Goal: Task Accomplishment & Management: Use online tool/utility

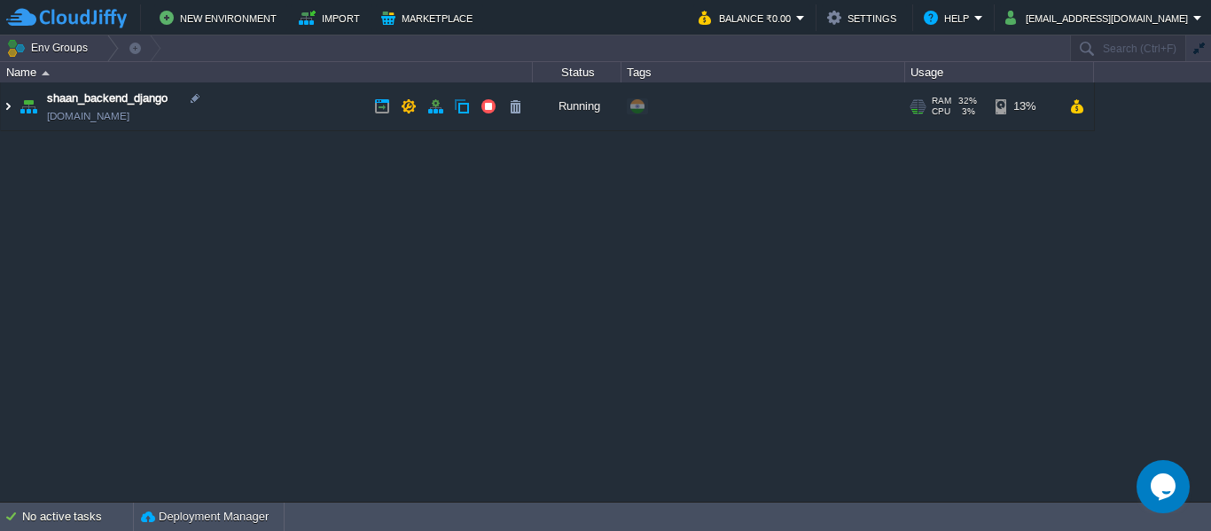
click at [9, 109] on img at bounding box center [8, 106] width 14 height 48
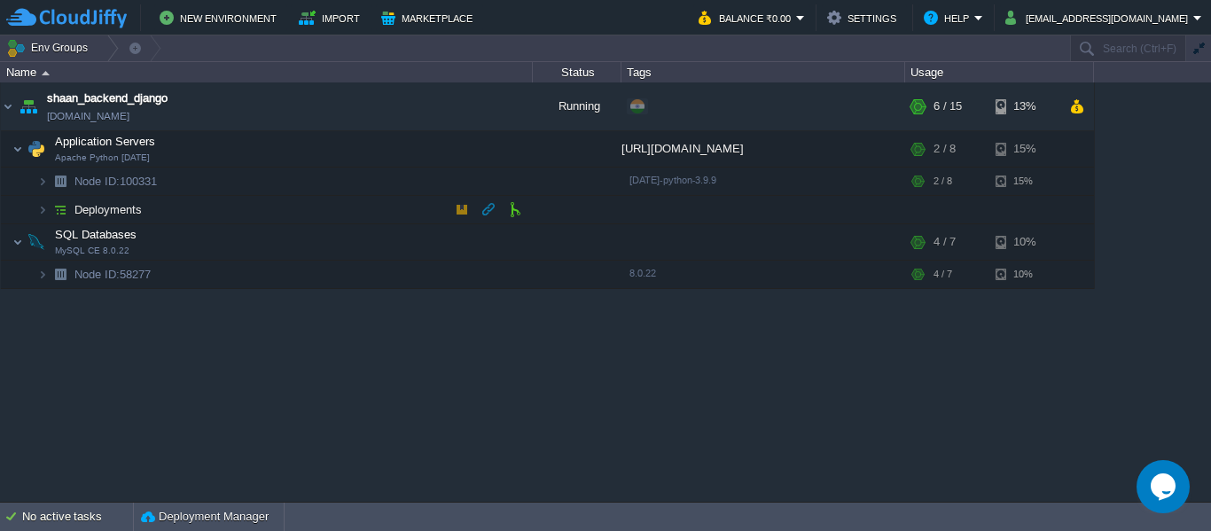
click at [380, 218] on td "Deployments" at bounding box center [267, 210] width 532 height 28
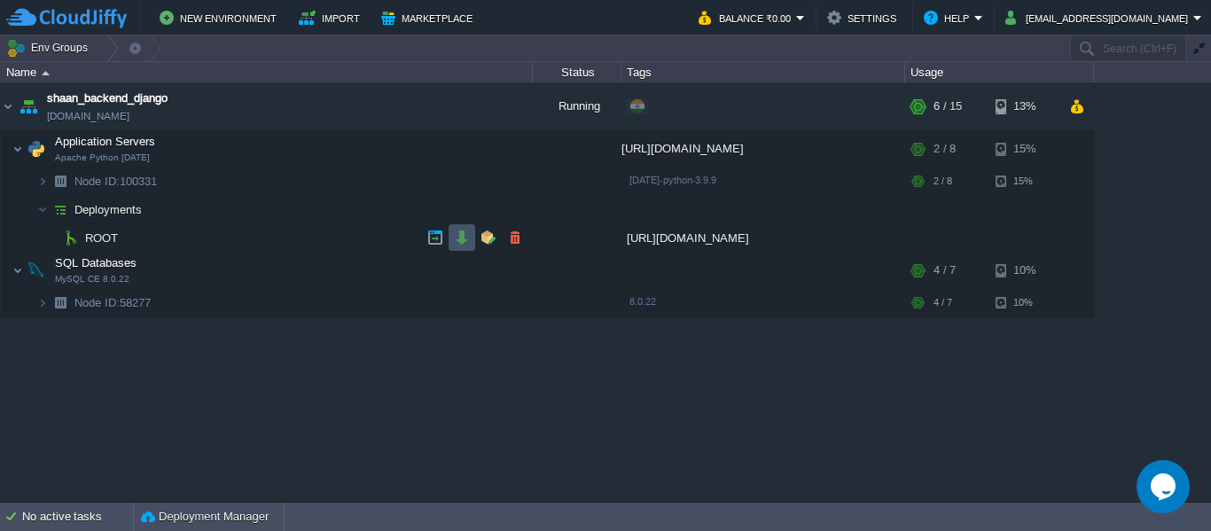
click at [462, 238] on button "button" at bounding box center [462, 238] width 16 height 16
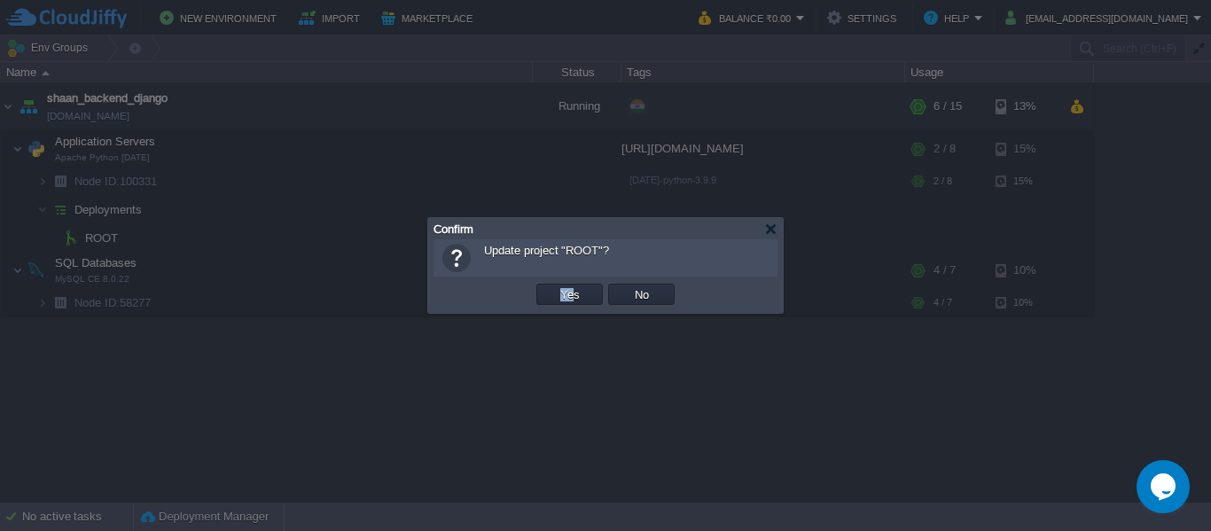
click at [572, 291] on td "Yes" at bounding box center [570, 294] width 72 height 27
click at [572, 291] on button "Yes" at bounding box center [570, 294] width 30 height 16
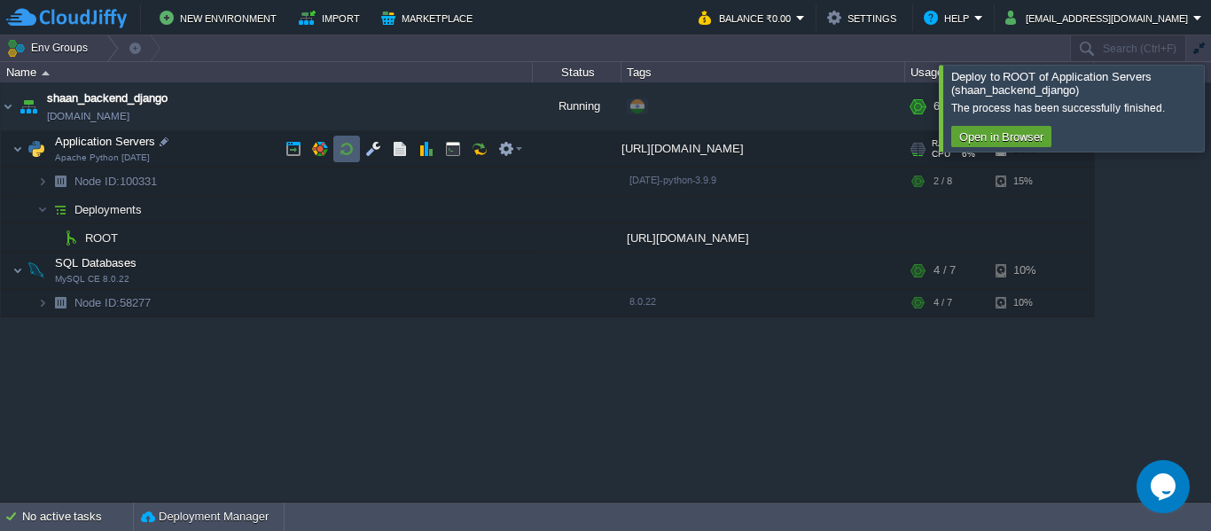
click at [356, 150] on td at bounding box center [346, 149] width 27 height 27
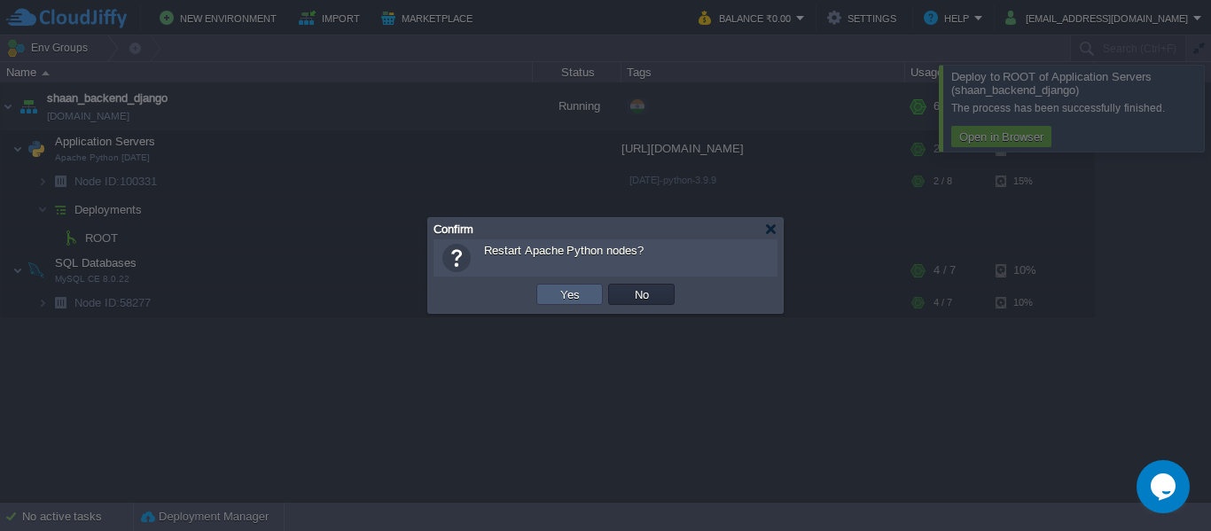
click at [569, 303] on td "Yes" at bounding box center [569, 294] width 66 height 21
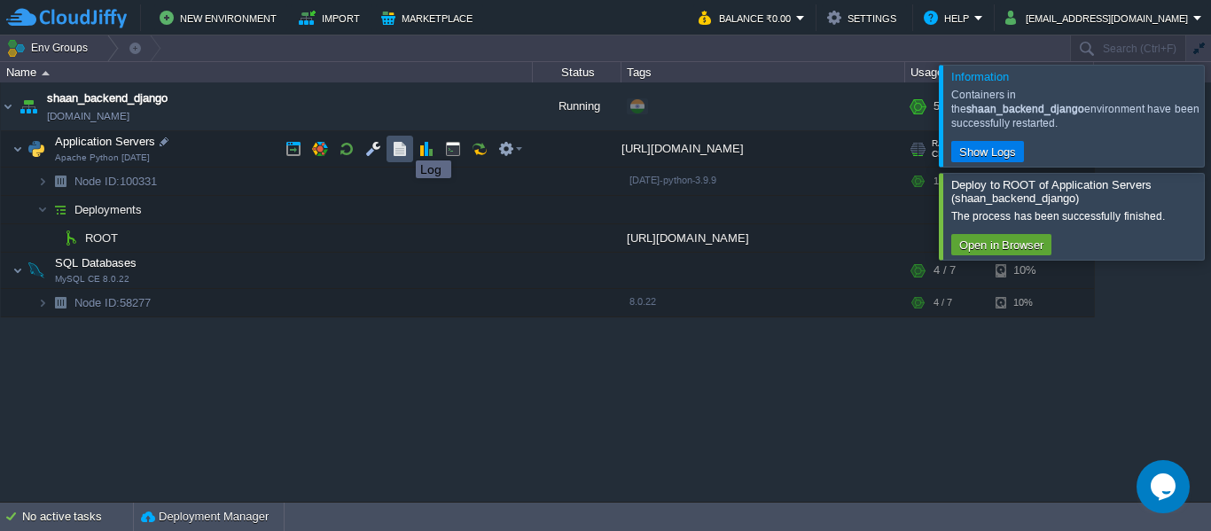
click at [402, 145] on button "button" at bounding box center [400, 149] width 16 height 16
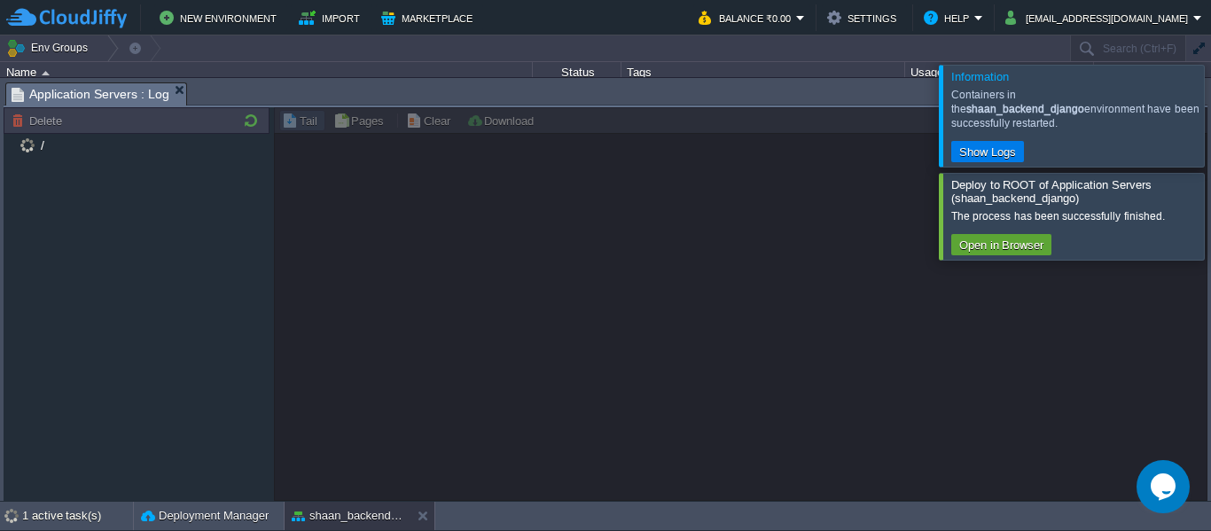
click at [1210, 223] on div at bounding box center [1232, 216] width 0 height 86
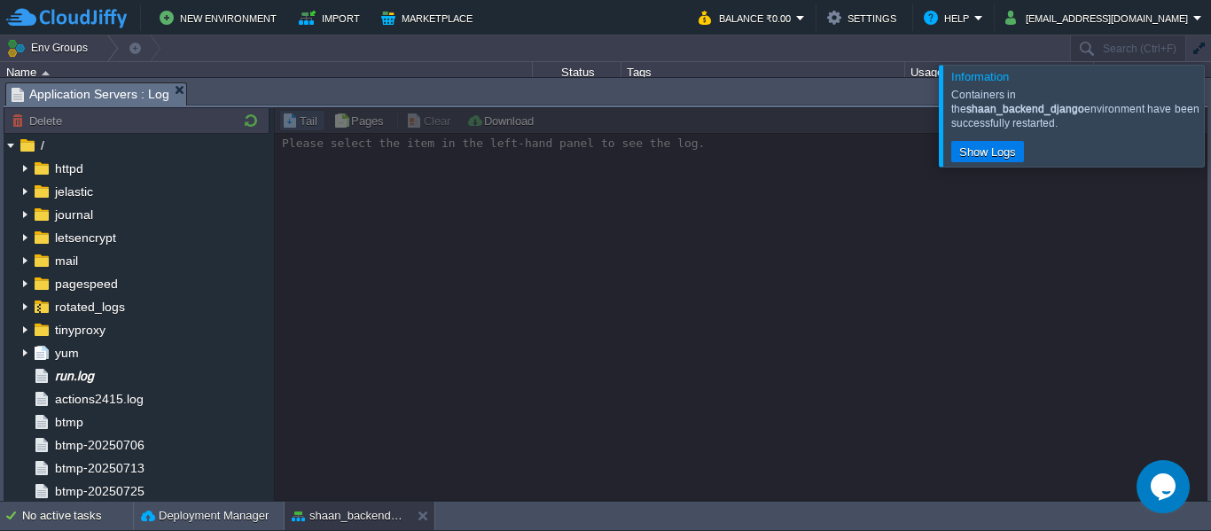
click at [1210, 108] on div at bounding box center [1232, 115] width 0 height 101
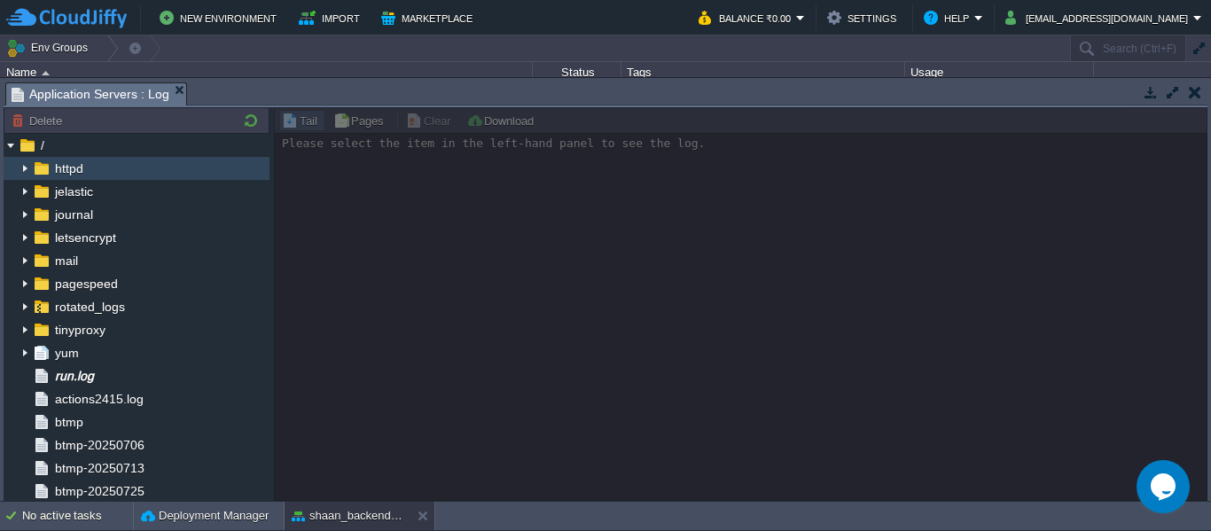
click at [22, 169] on img at bounding box center [25, 168] width 14 height 23
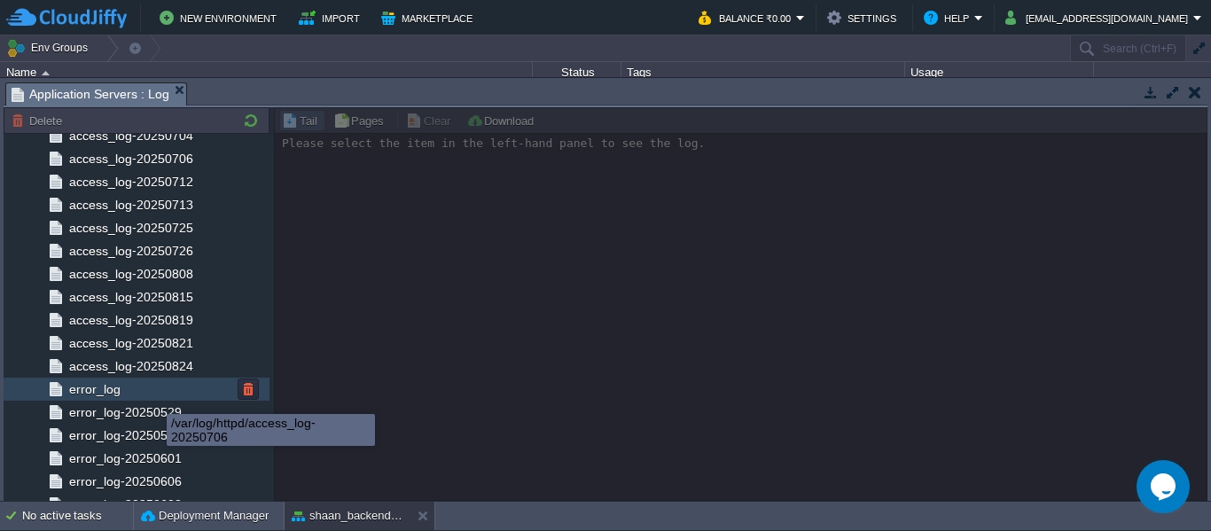
scroll to position [733, 0]
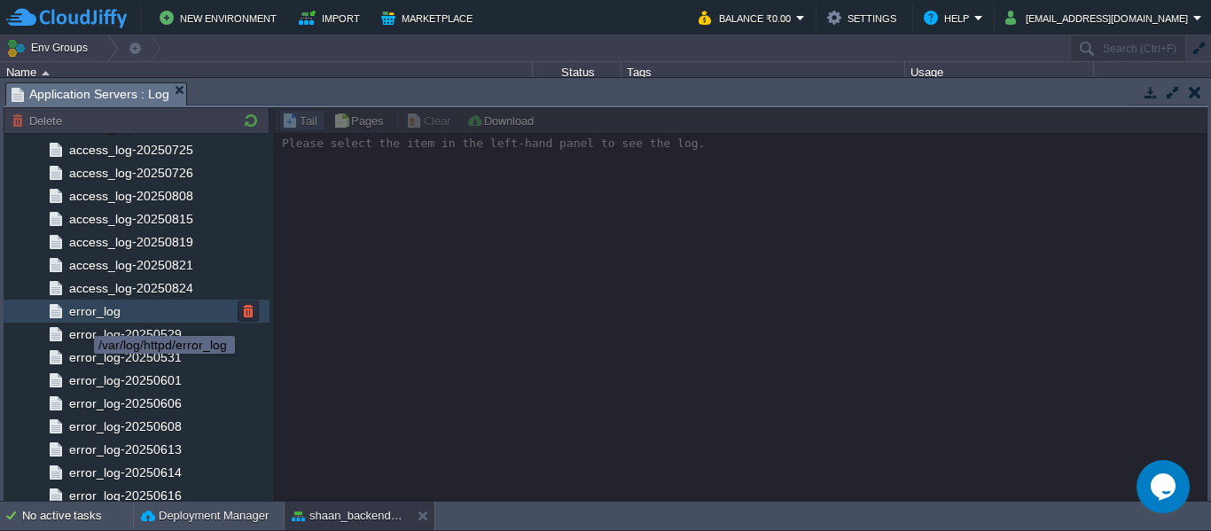
click at [79, 312] on span "error_log" at bounding box center [95, 311] width 58 height 16
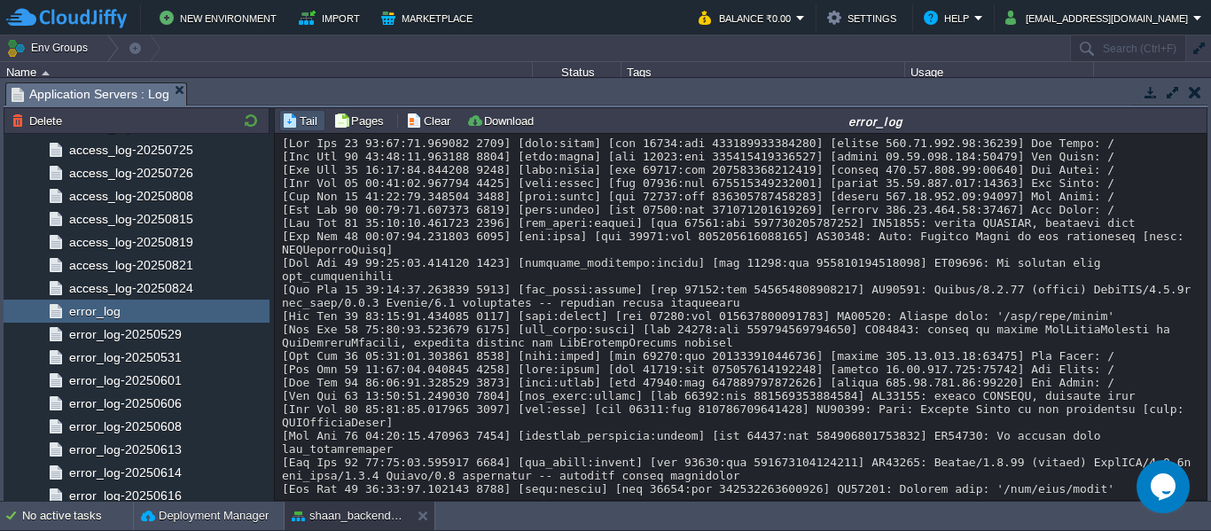
scroll to position [553, 0]
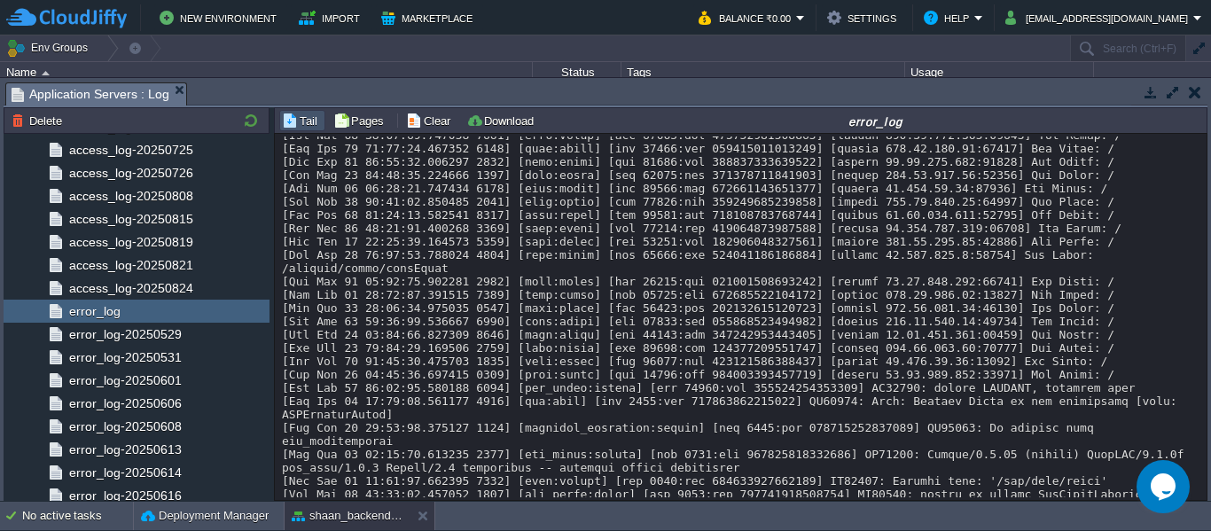
click at [1145, 90] on button "button" at bounding box center [1151, 92] width 16 height 16
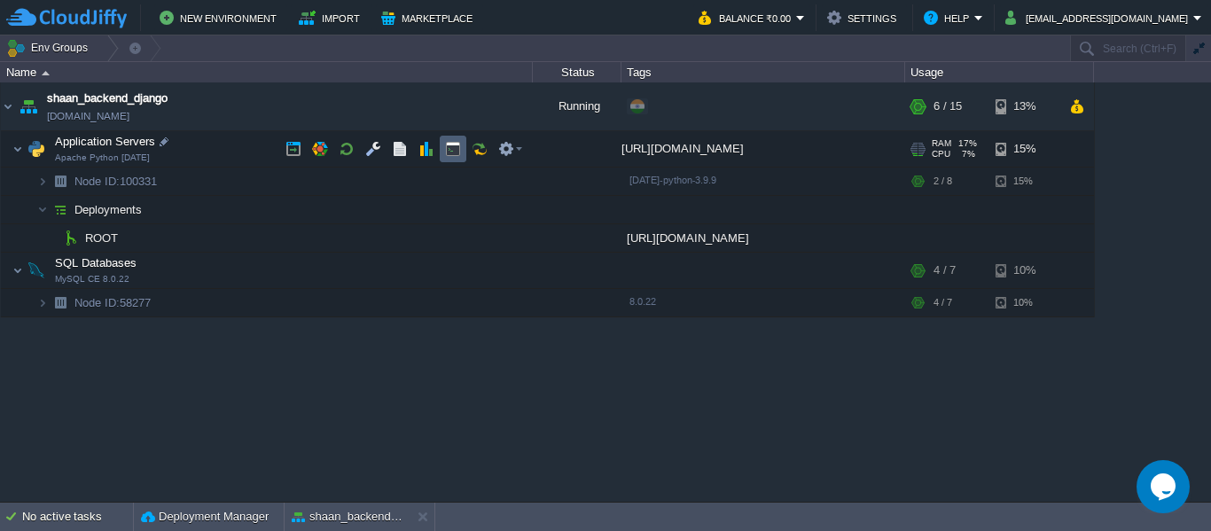
click at [456, 147] on button "button" at bounding box center [453, 149] width 16 height 16
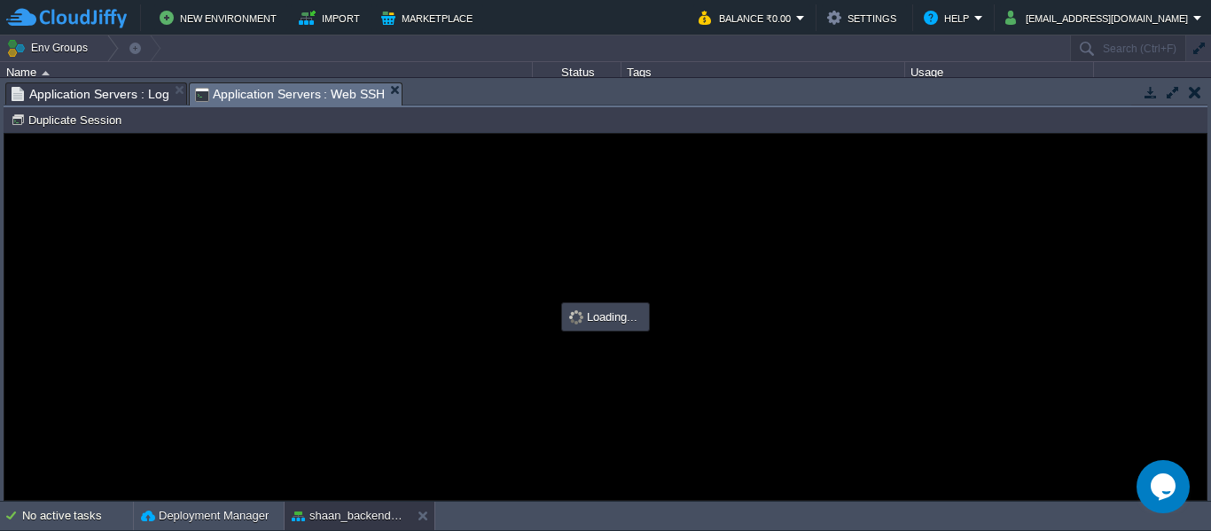
scroll to position [0, 0]
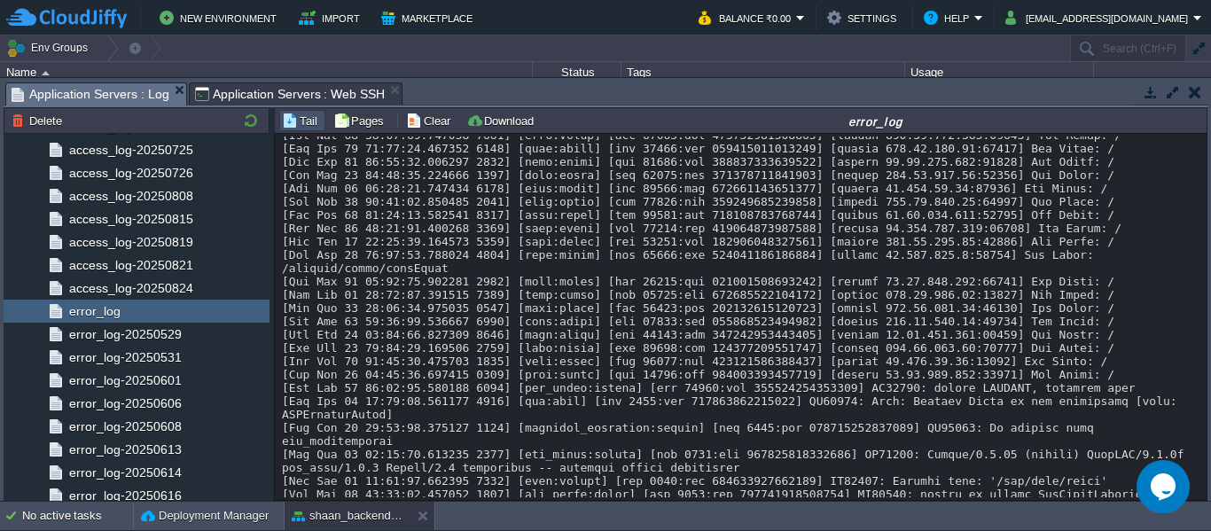
click at [136, 98] on span "Application Servers : Log" at bounding box center [91, 94] width 158 height 22
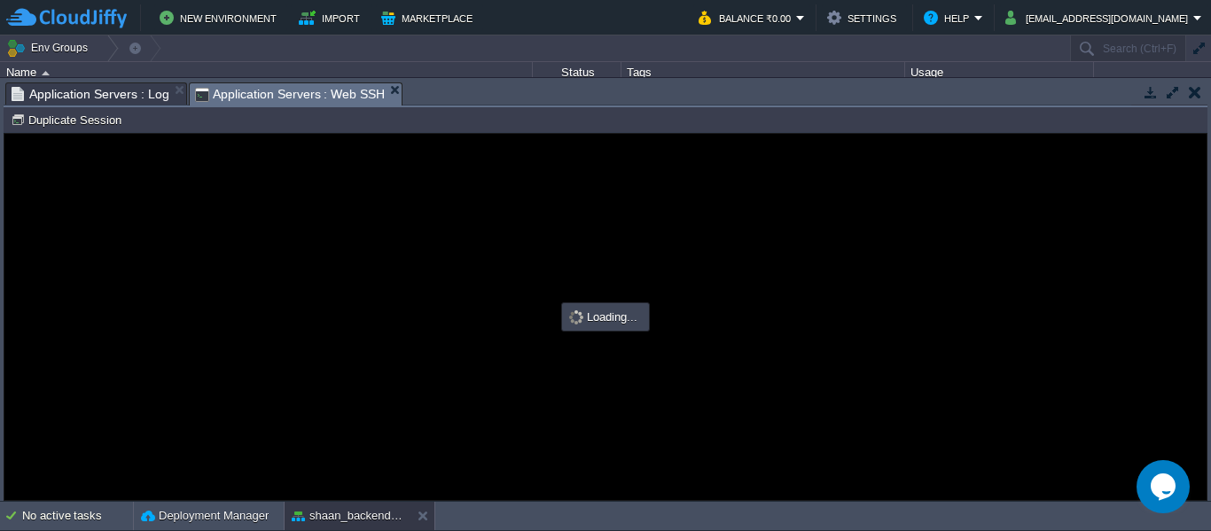
type input "#000000"
click at [291, 88] on span "Application Servers : Web SSH" at bounding box center [290, 94] width 191 height 22
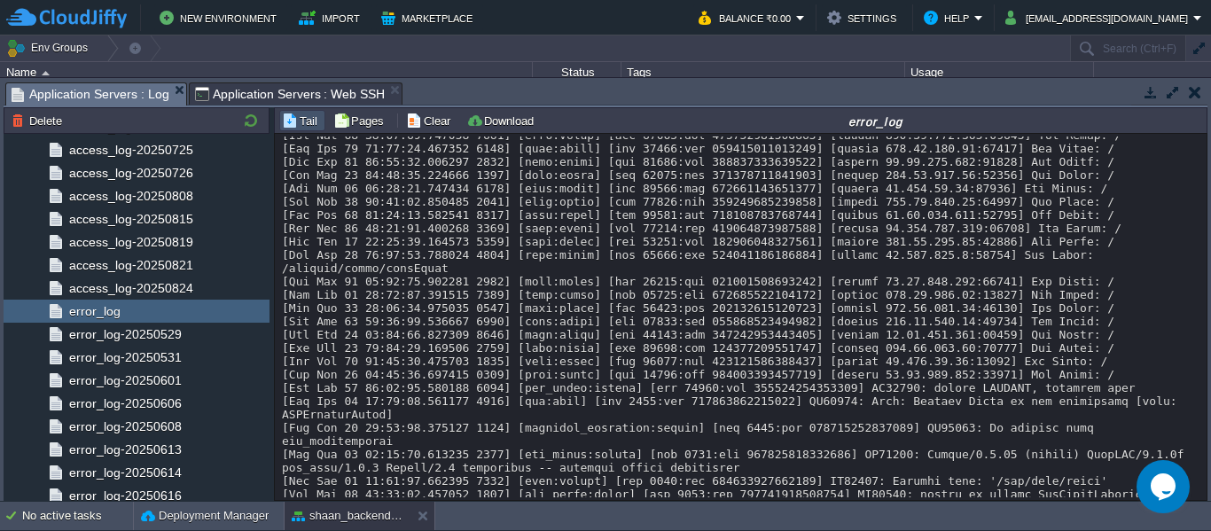
click at [103, 87] on span "Application Servers : Log" at bounding box center [91, 94] width 158 height 22
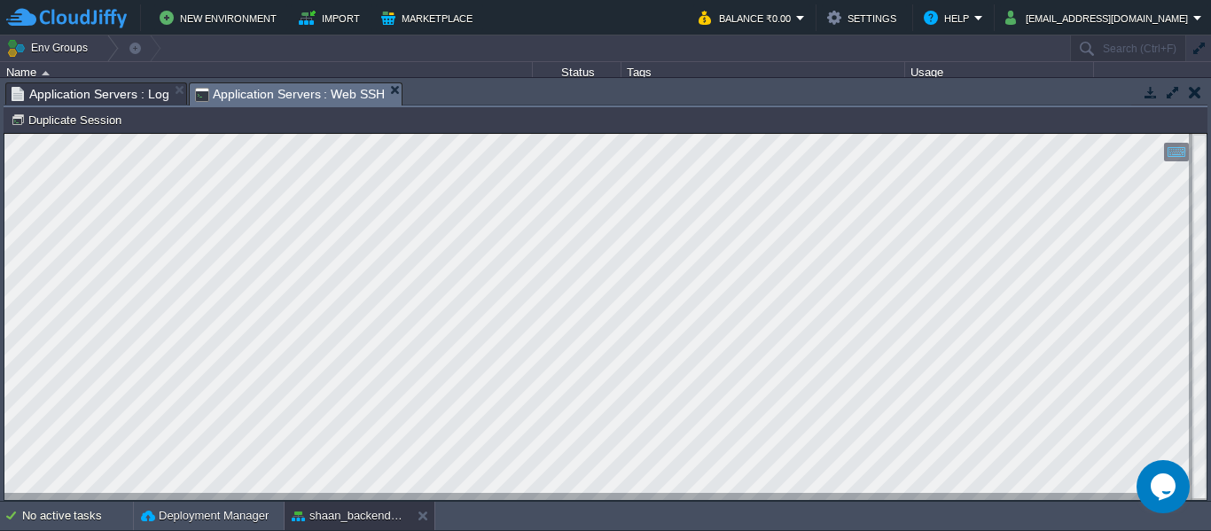
click at [324, 89] on span "Application Servers : Web SSH" at bounding box center [290, 94] width 191 height 22
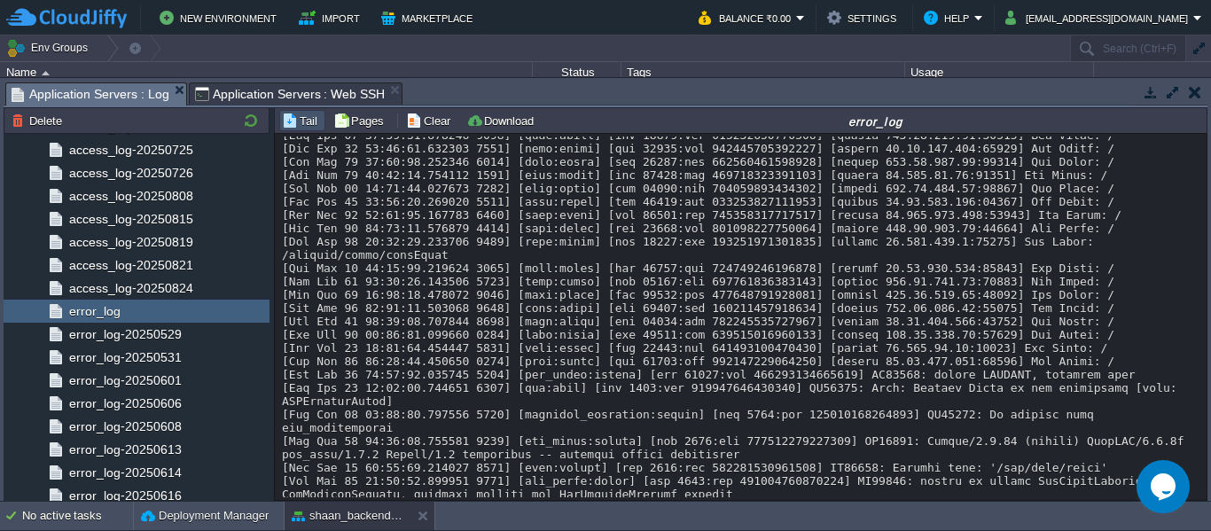
click at [143, 95] on span "Application Servers : Log" at bounding box center [91, 94] width 158 height 22
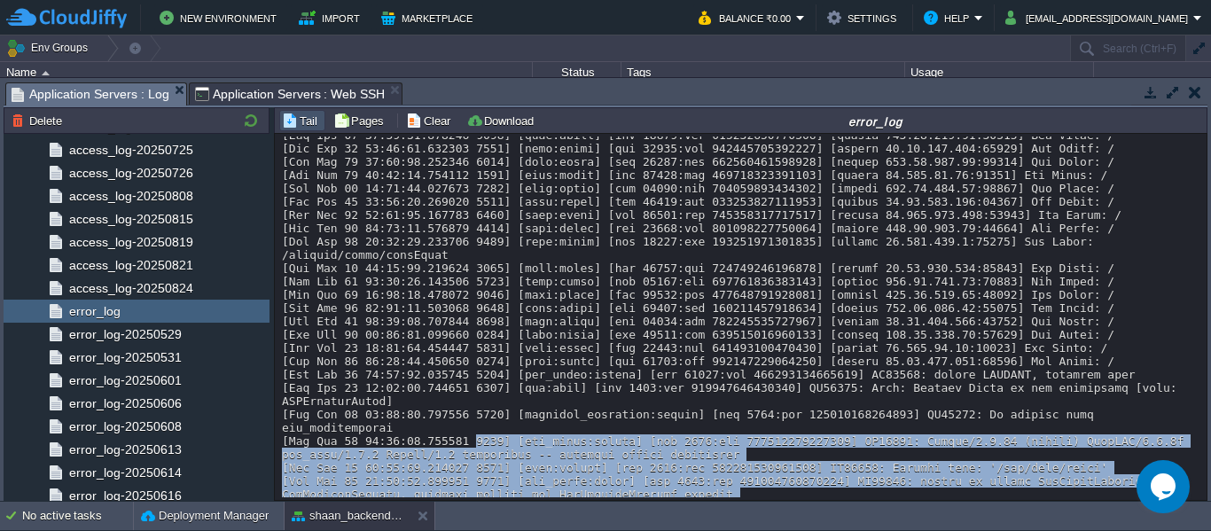
drag, startPoint x: 721, startPoint y: 441, endPoint x: 456, endPoint y: 387, distance: 271.3
click at [456, 387] on div at bounding box center [740, 55] width 917 height 971
copy div "2025] [mpm_event:notice] [pid 7634:tid 140353871382720] AH00489: Apache/2.4.51 …"
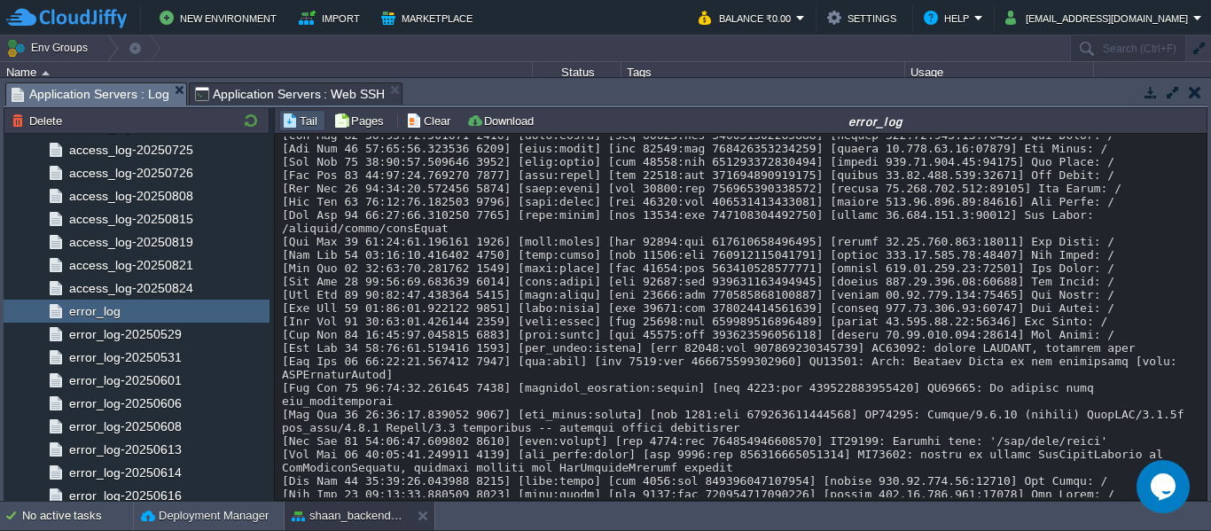
scroll to position [606, 0]
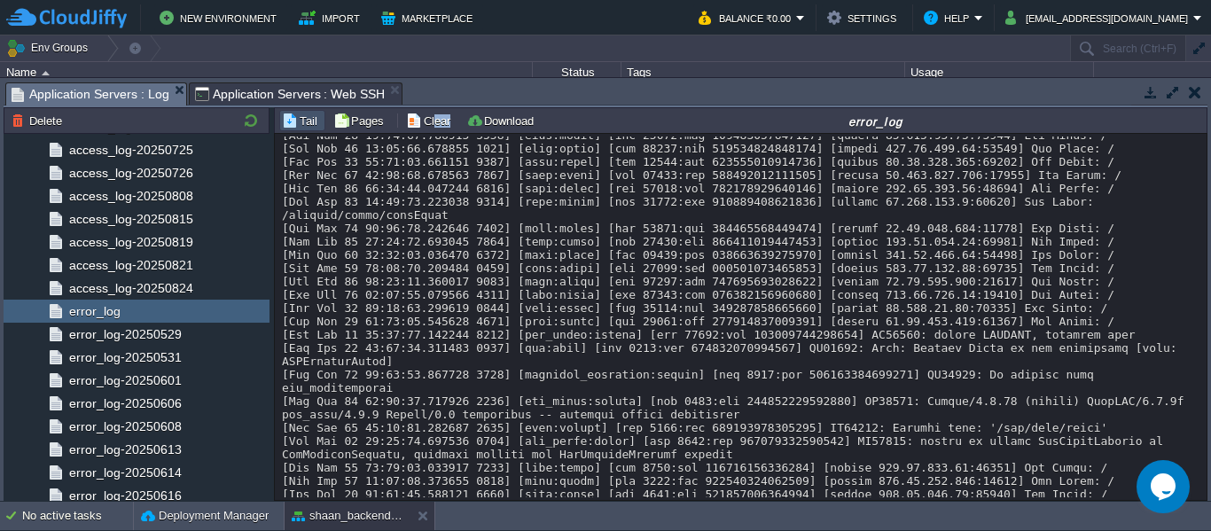
drag, startPoint x: 440, startPoint y: 132, endPoint x: 430, endPoint y: 121, distance: 14.4
click at [430, 121] on div "Tail Pages Clear Download error_log" at bounding box center [740, 120] width 933 height 26
click at [430, 121] on button "Clear" at bounding box center [431, 121] width 50 height 16
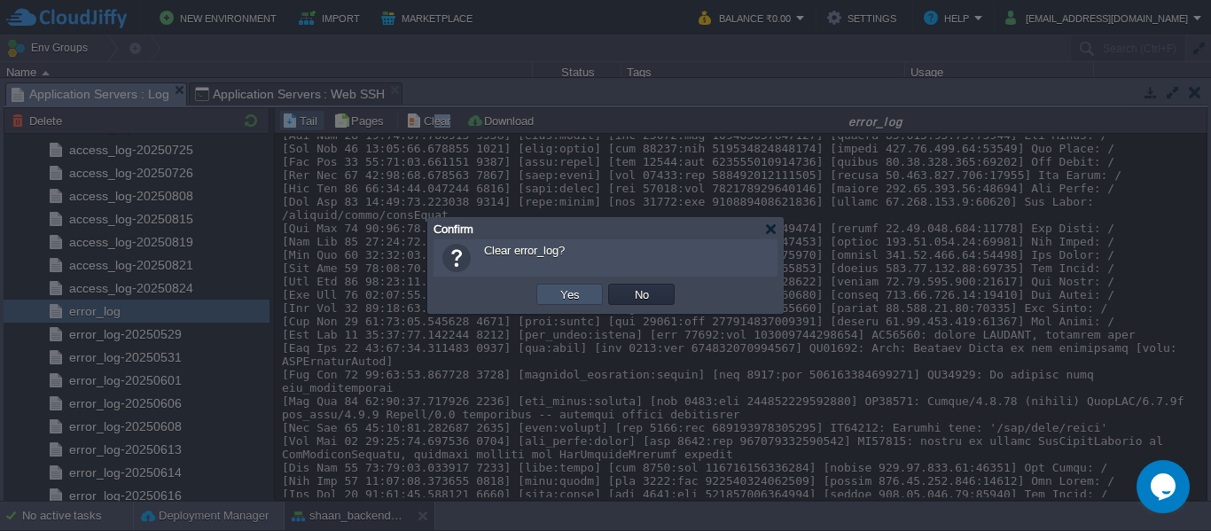
click at [565, 291] on button "Yes" at bounding box center [570, 294] width 30 height 16
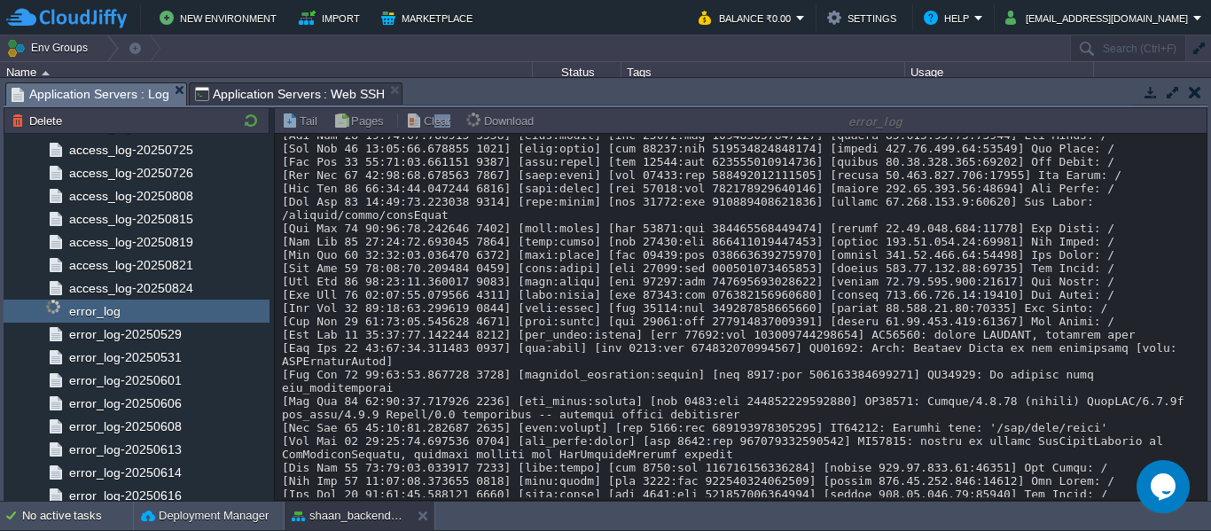
scroll to position [0, 0]
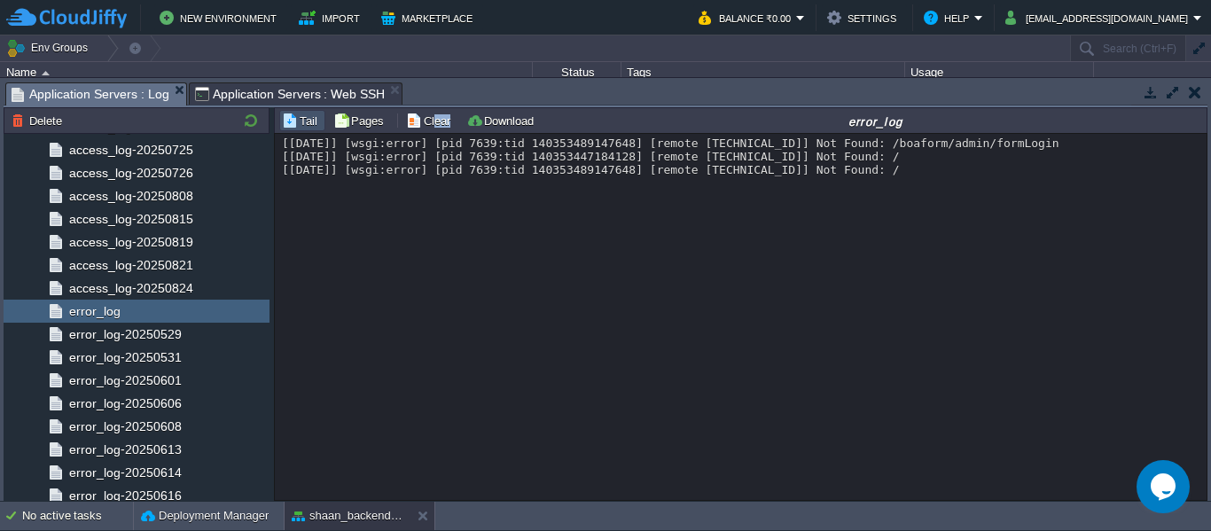
click at [1144, 86] on button "button" at bounding box center [1151, 92] width 16 height 16
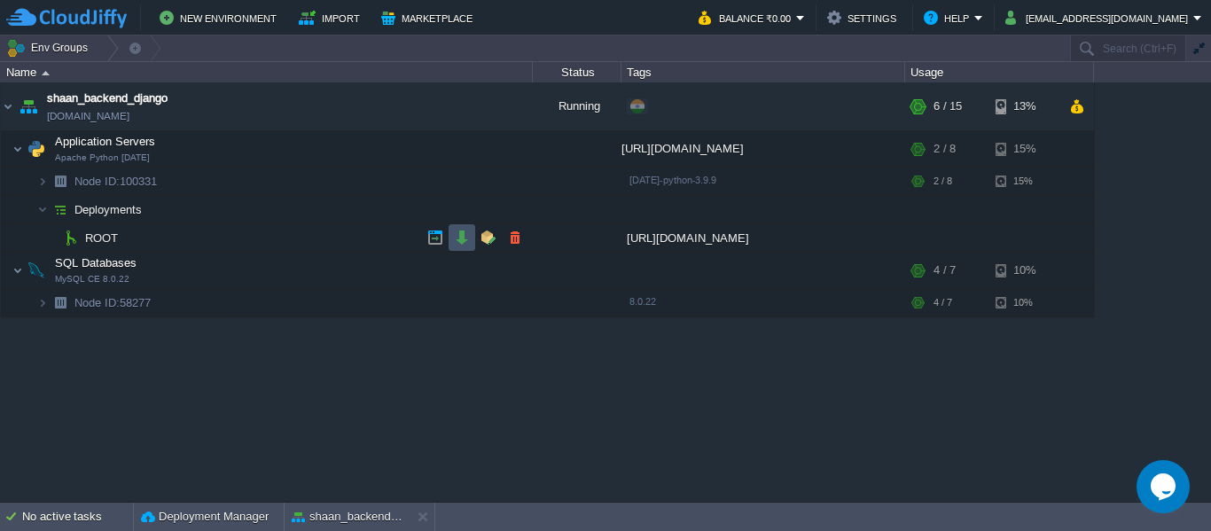
click at [456, 236] on button "button" at bounding box center [462, 238] width 16 height 16
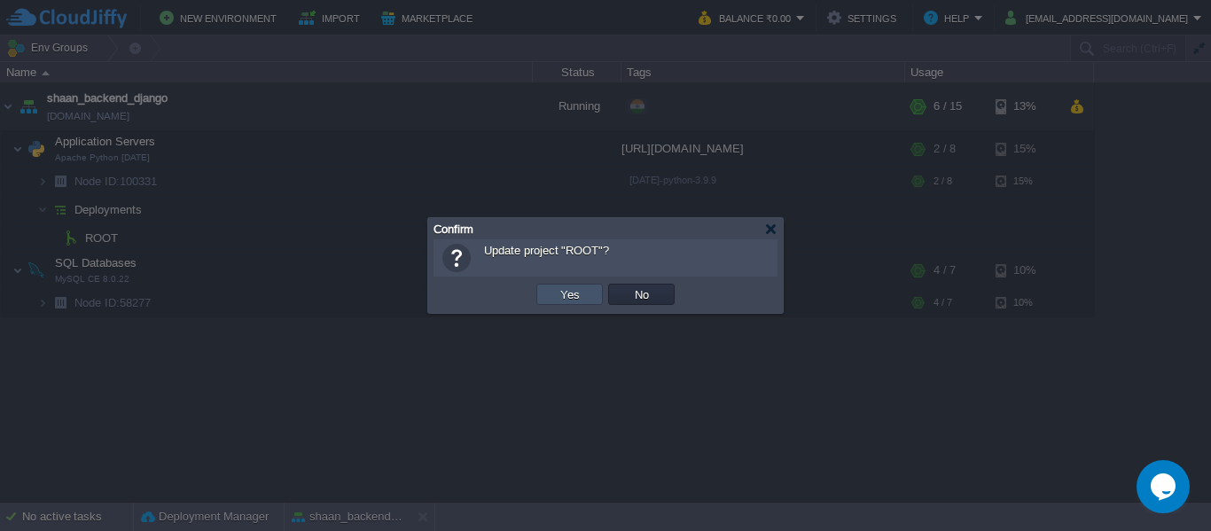
click at [579, 296] on button "Yes" at bounding box center [570, 294] width 30 height 16
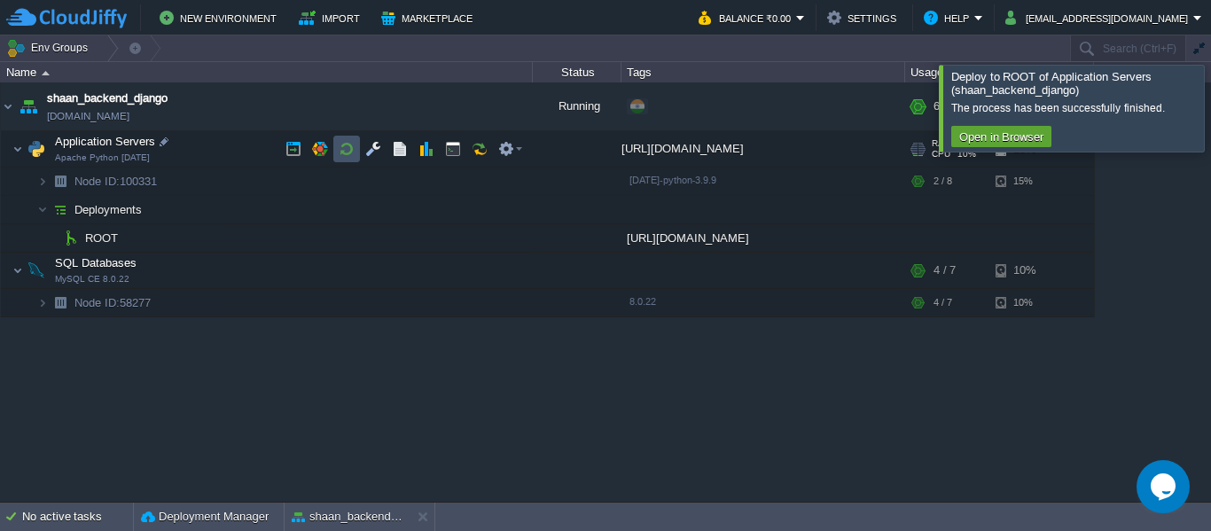
click at [347, 142] on button "button" at bounding box center [347, 149] width 16 height 16
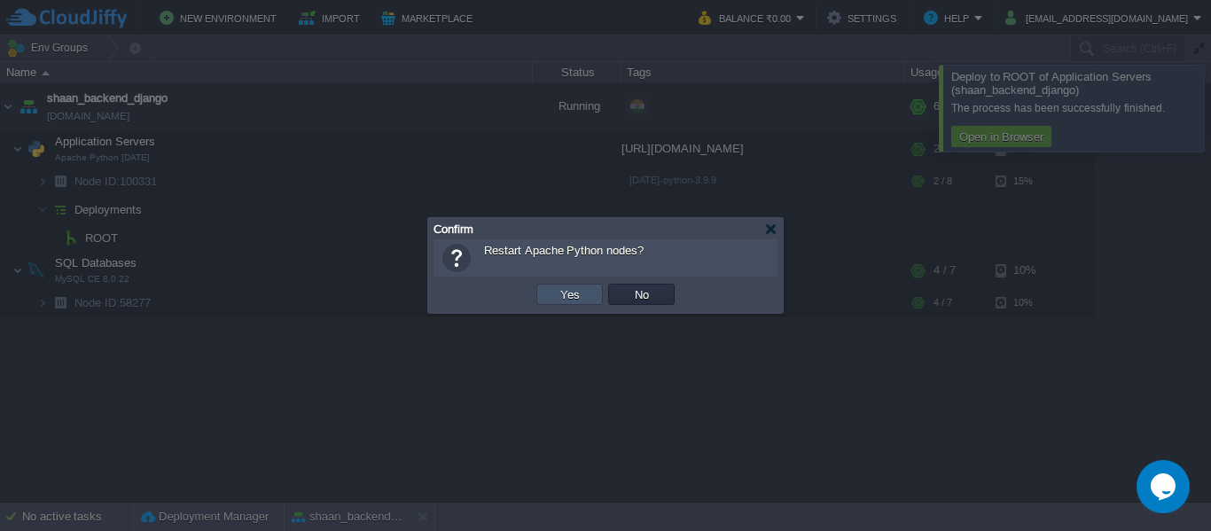
click at [583, 300] on button "Yes" at bounding box center [570, 294] width 30 height 16
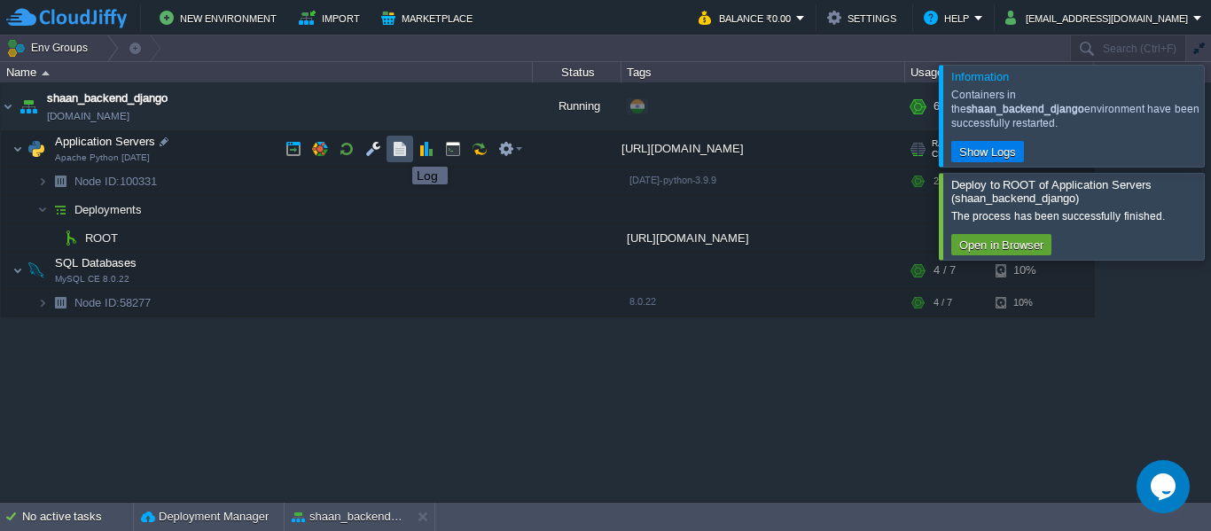
click at [399, 151] on button "button" at bounding box center [400, 149] width 16 height 16
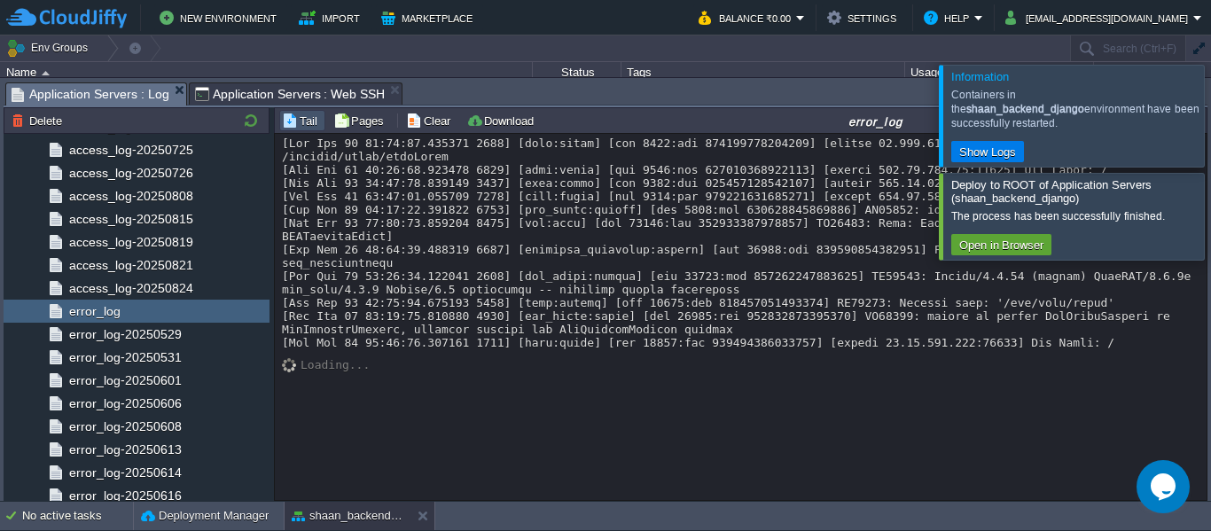
click at [1210, 109] on div at bounding box center [1232, 115] width 0 height 101
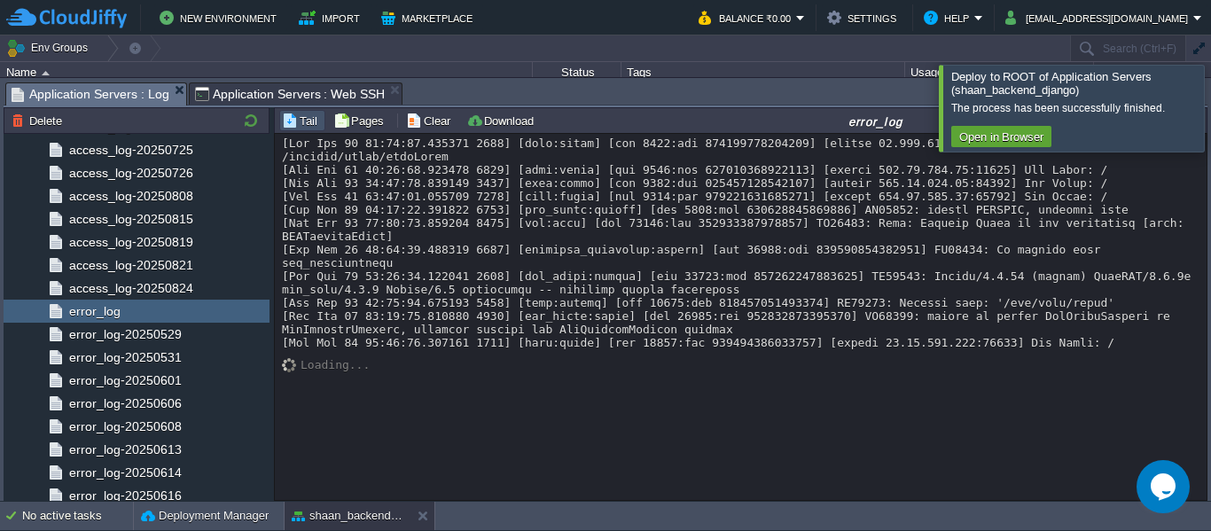
click at [1210, 121] on div at bounding box center [1232, 108] width 0 height 86
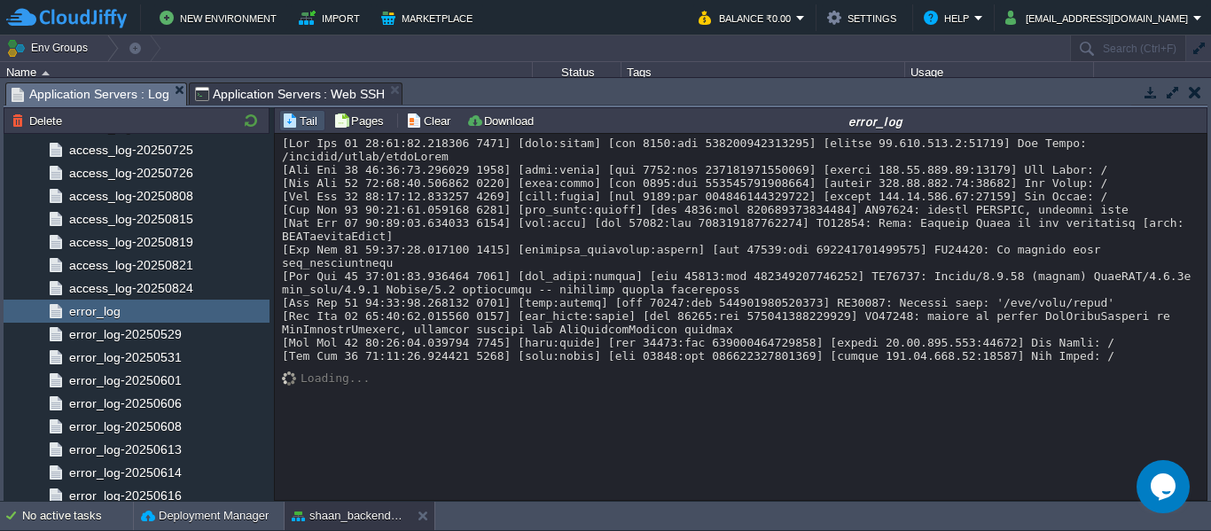
click at [1150, 90] on button "button" at bounding box center [1151, 92] width 16 height 16
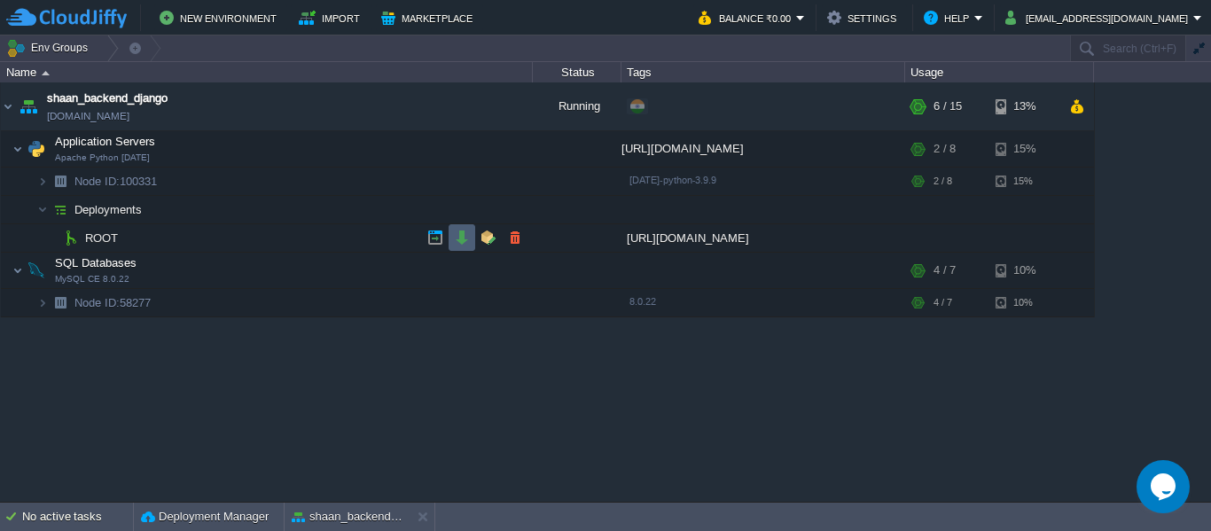
click at [450, 249] on td at bounding box center [461, 237] width 27 height 27
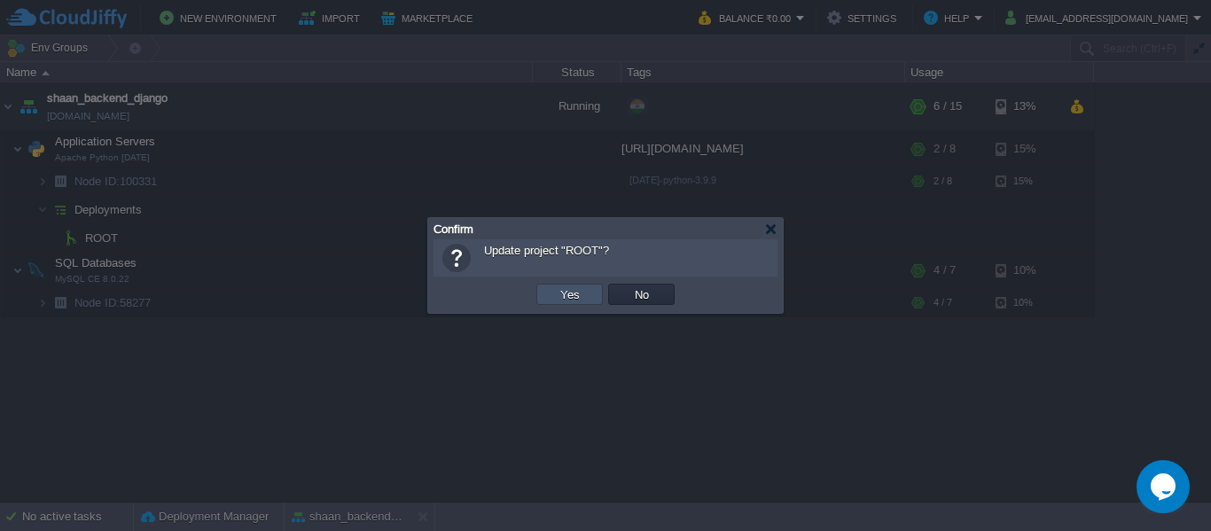
click at [567, 292] on button "Yes" at bounding box center [570, 294] width 30 height 16
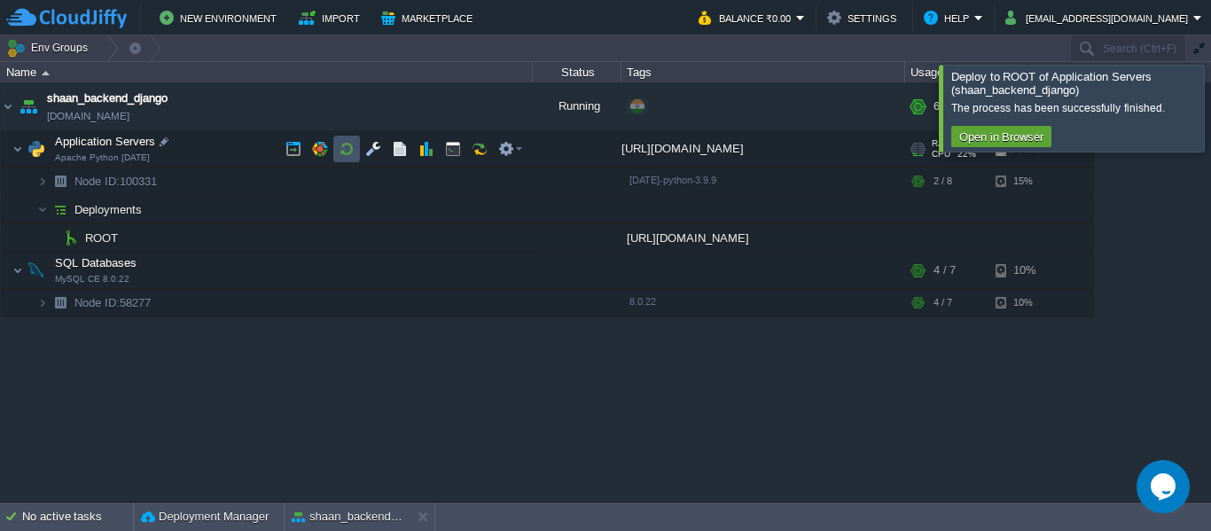
click at [353, 144] on button "button" at bounding box center [347, 149] width 16 height 16
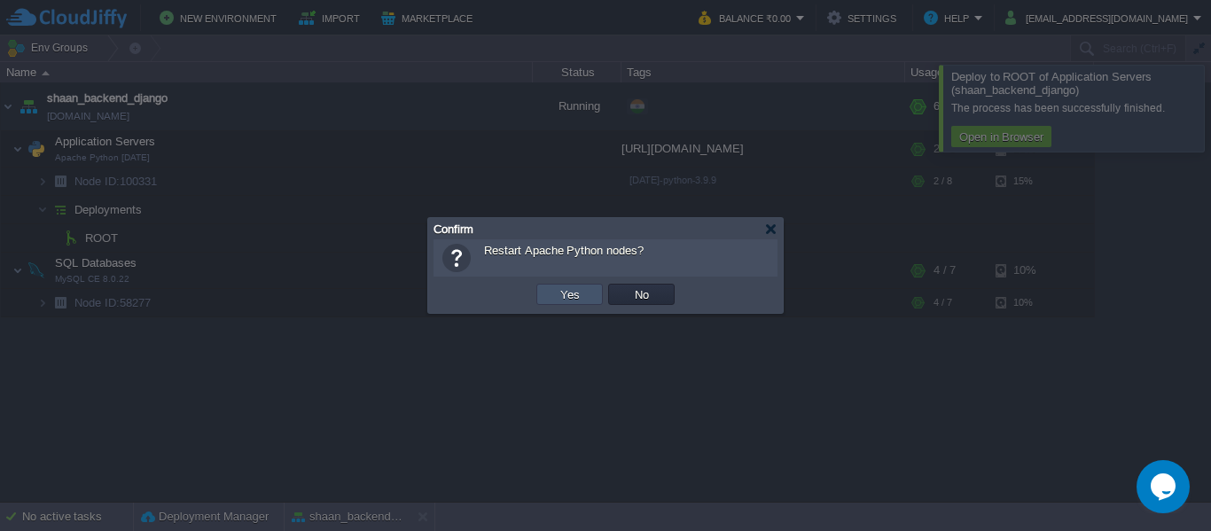
click at [565, 300] on button "Yes" at bounding box center [570, 294] width 30 height 16
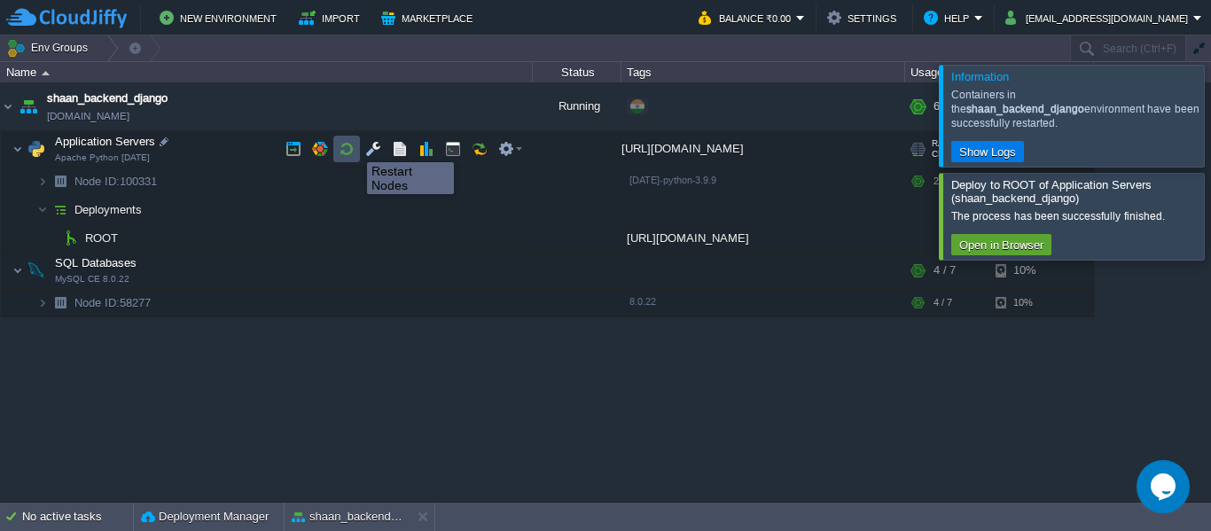
click at [351, 147] on button "button" at bounding box center [347, 149] width 16 height 16
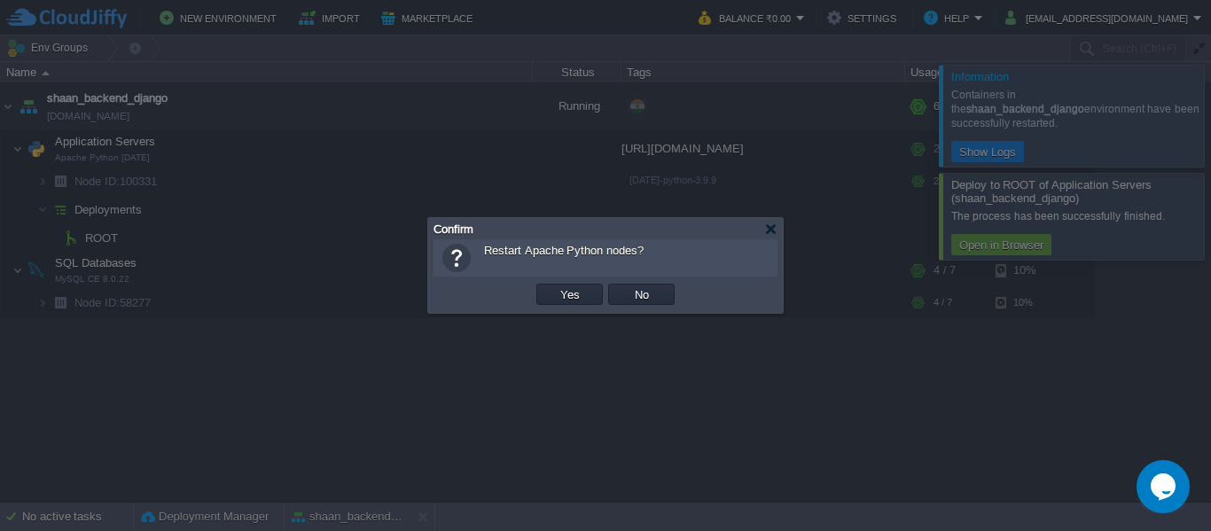
drag, startPoint x: 769, startPoint y: 217, endPoint x: 769, endPoint y: 229, distance: 11.5
click at [769, 229] on body "New Environment Import Marketplace Bonus ₹0.00 Upgrade Account Balance ₹0.00 Se…" at bounding box center [605, 265] width 1211 height 531
click at [769, 229] on div at bounding box center [770, 228] width 13 height 13
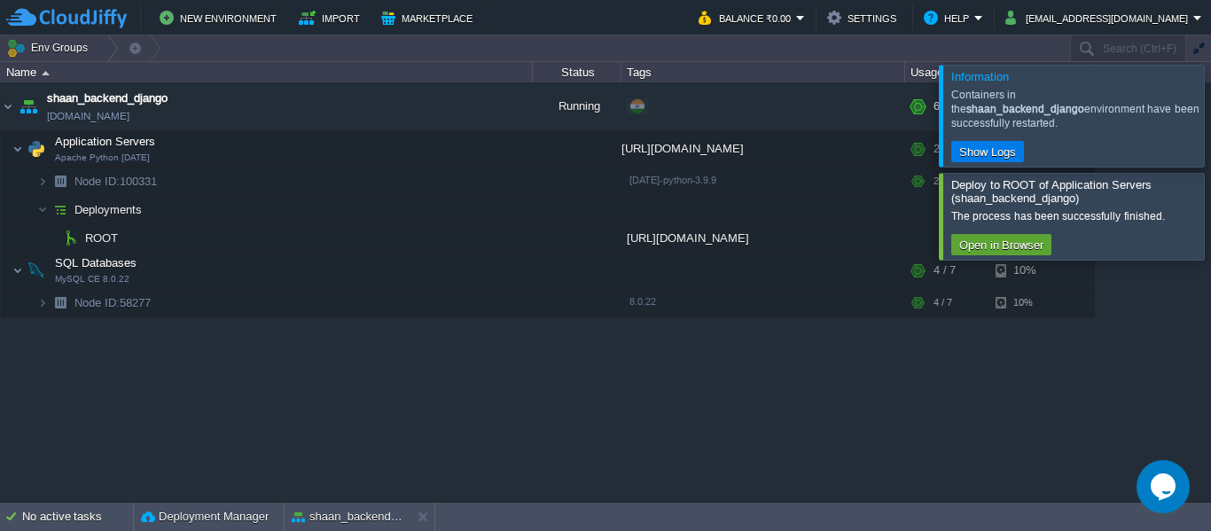
click at [1210, 202] on div at bounding box center [1232, 216] width 0 height 86
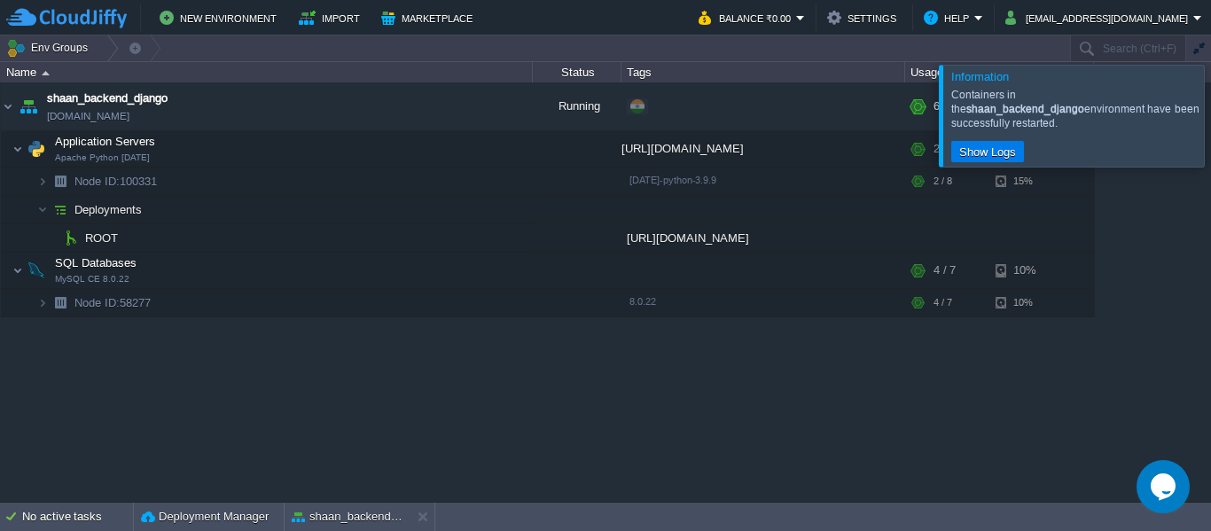
click at [1210, 113] on div at bounding box center [1232, 115] width 0 height 101
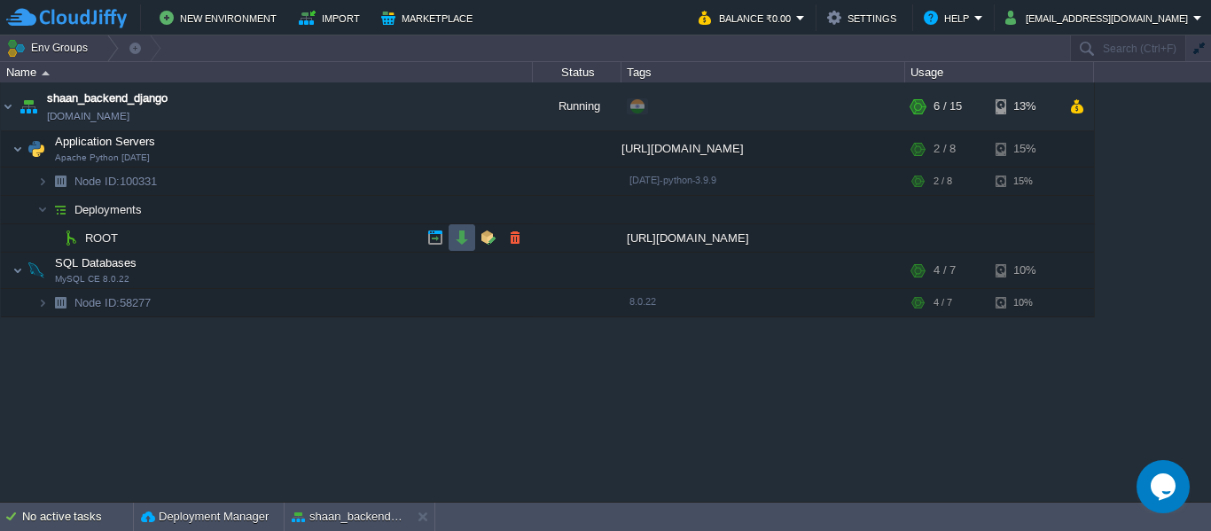
click at [464, 244] on button "button" at bounding box center [462, 238] width 16 height 16
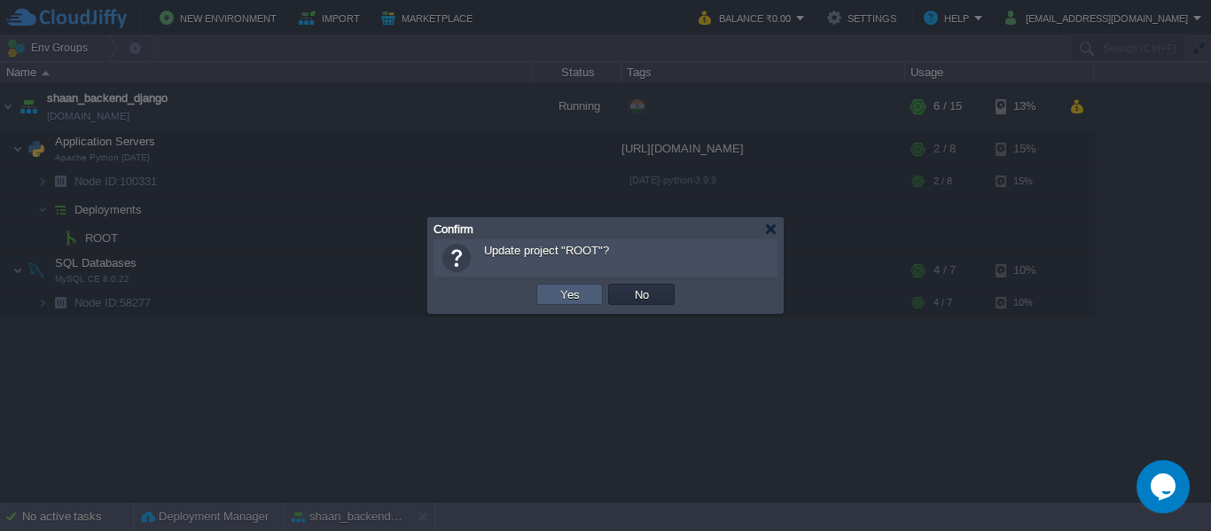
click at [549, 293] on td "Yes" at bounding box center [569, 294] width 66 height 21
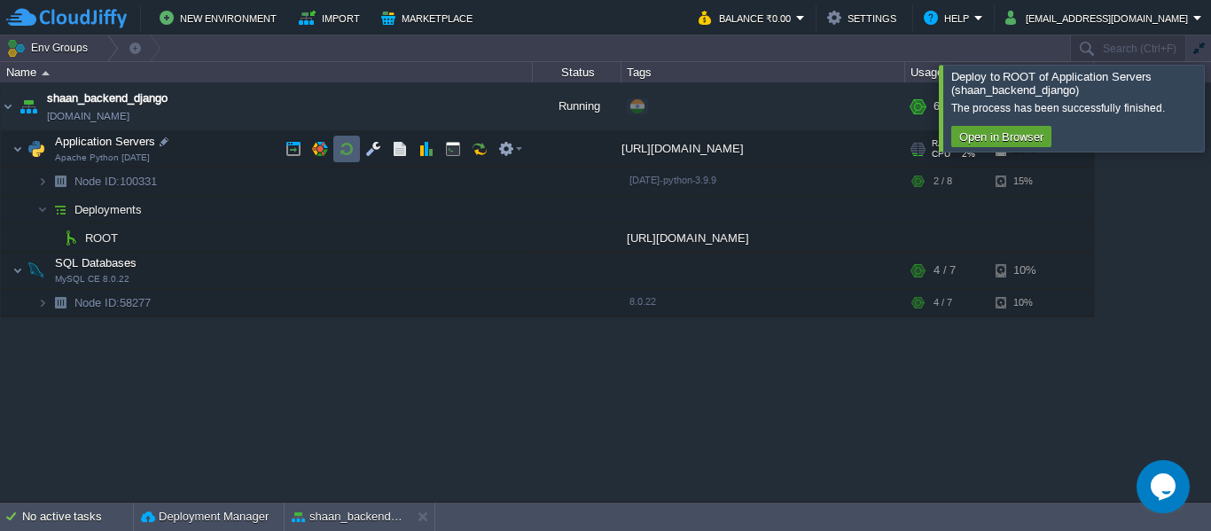
click at [356, 149] on td at bounding box center [346, 149] width 27 height 27
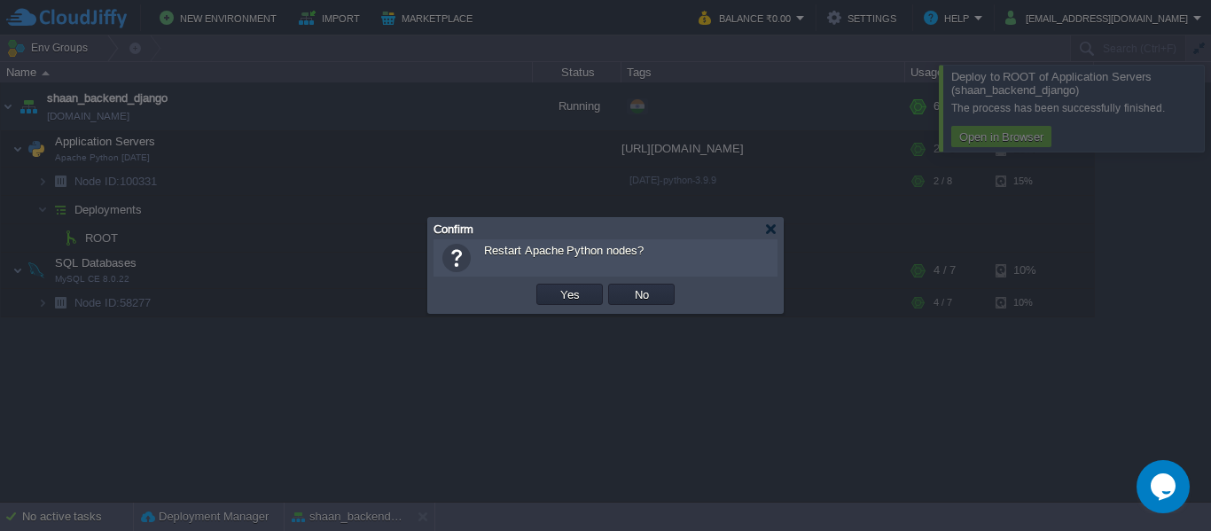
click at [558, 290] on td "Yes" at bounding box center [570, 294] width 72 height 27
click at [558, 290] on button "Yes" at bounding box center [570, 294] width 30 height 16
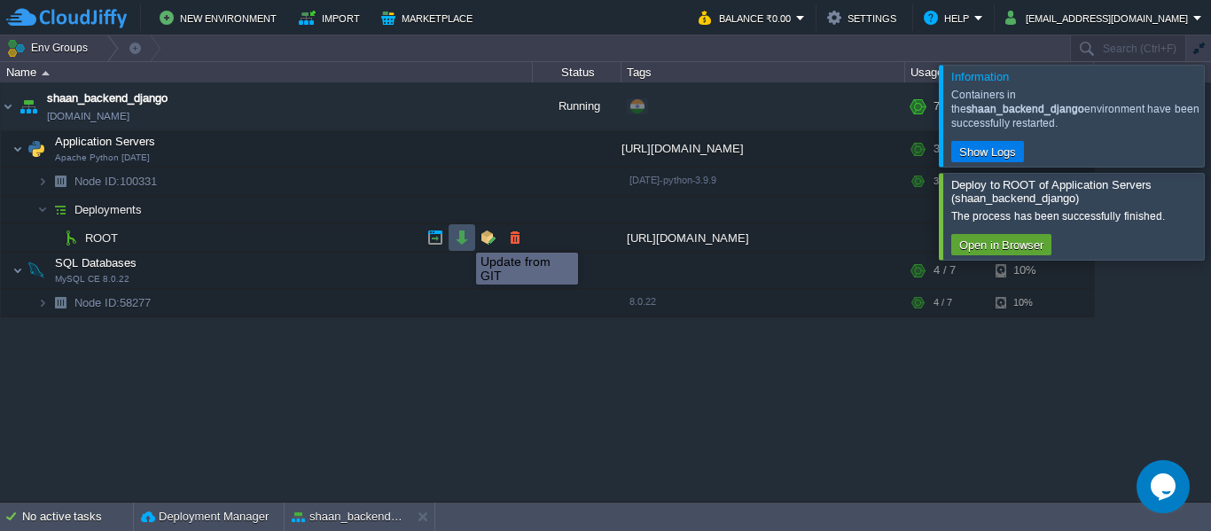
click at [463, 237] on button "button" at bounding box center [462, 238] width 16 height 16
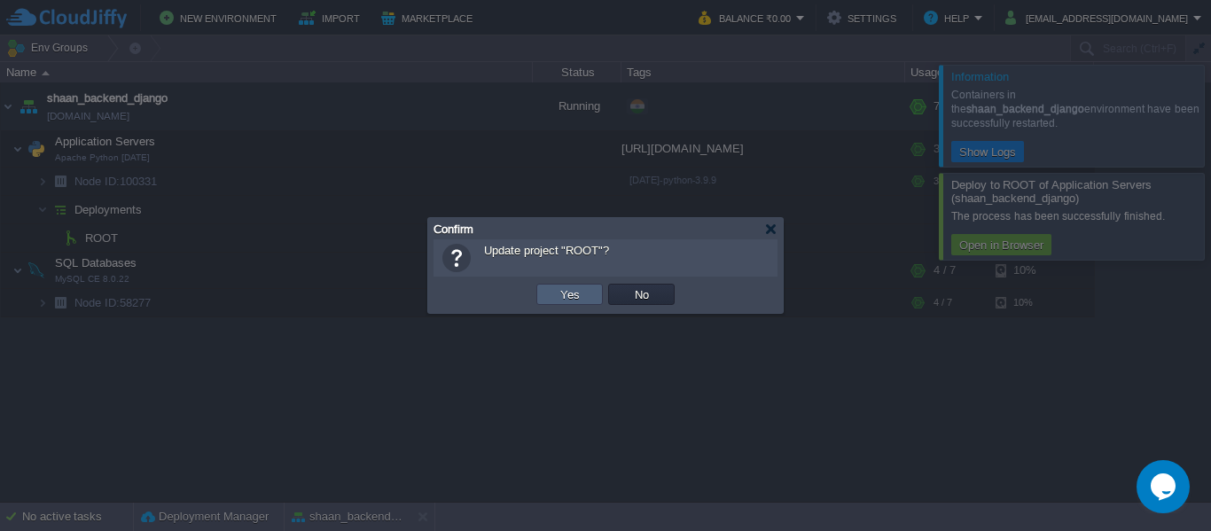
click at [587, 292] on td "Yes" at bounding box center [569, 294] width 66 height 21
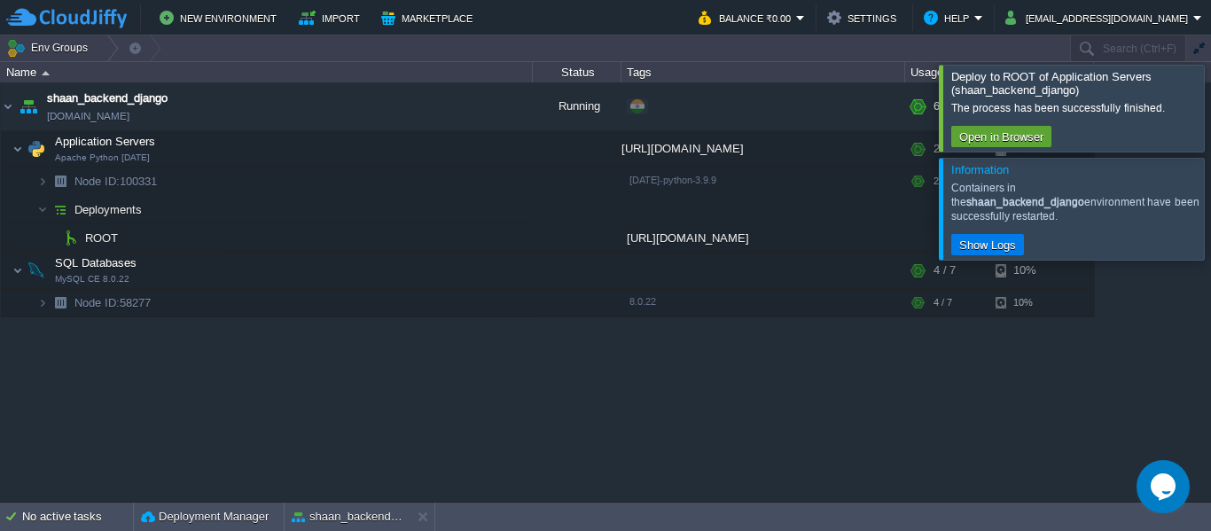
click at [1210, 215] on div at bounding box center [1232, 208] width 0 height 101
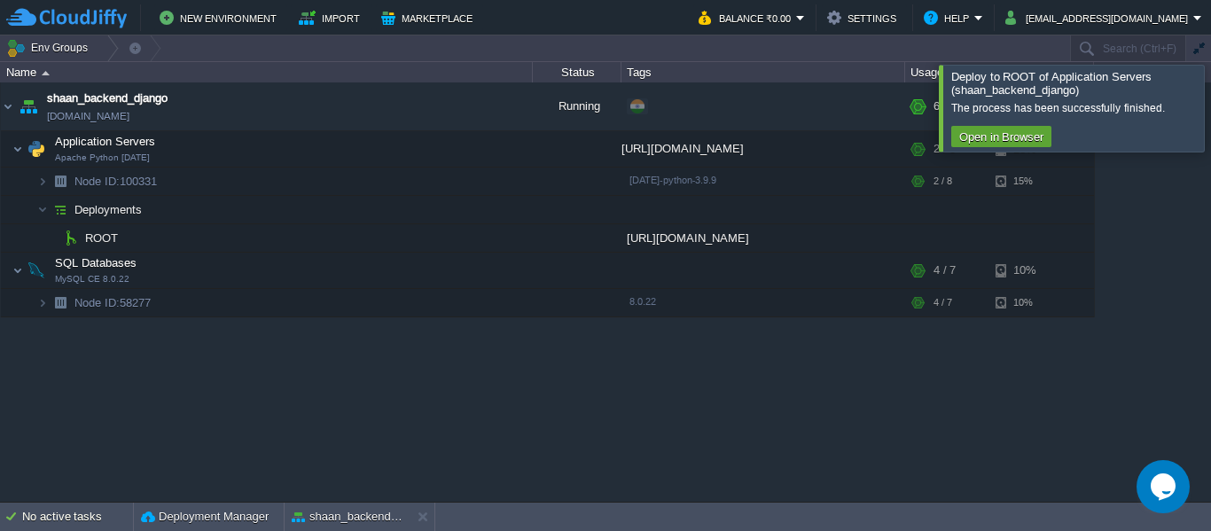
click at [1210, 113] on div at bounding box center [1232, 108] width 0 height 86
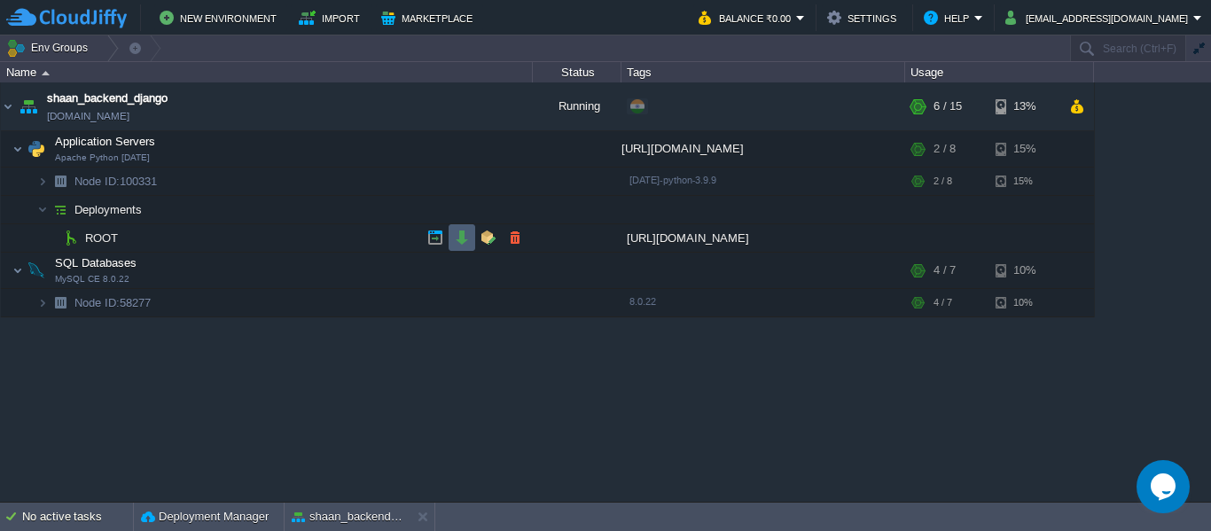
click at [470, 243] on td at bounding box center [461, 237] width 27 height 27
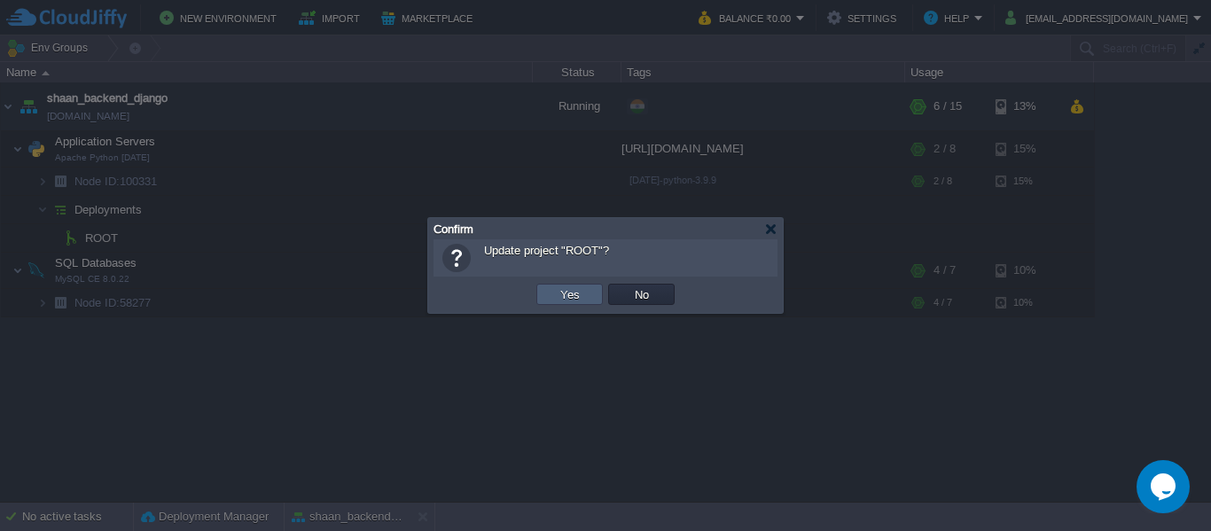
click at [547, 293] on td "Yes" at bounding box center [569, 294] width 66 height 21
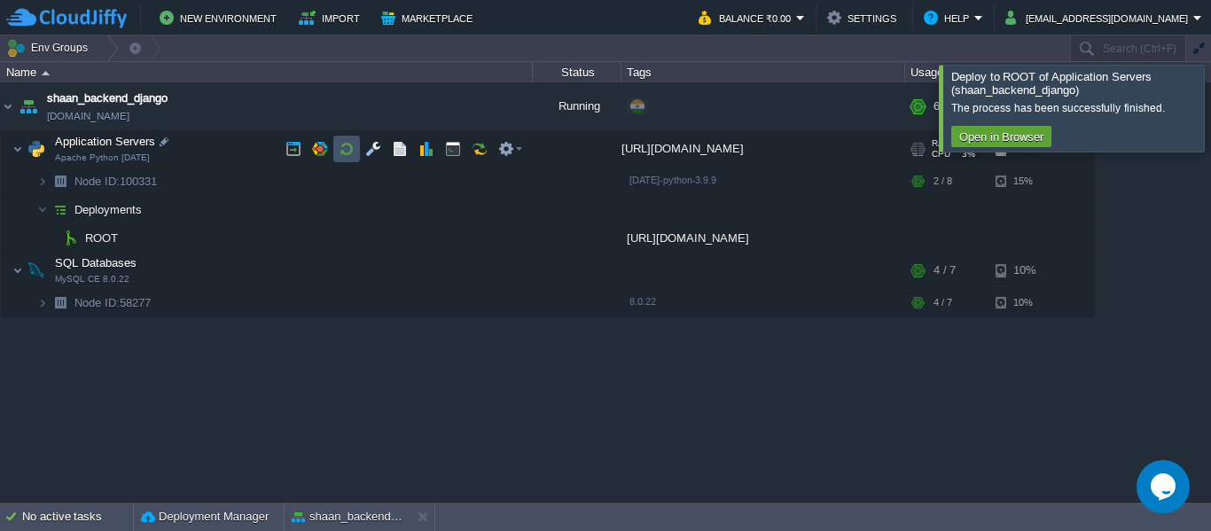
click at [348, 143] on button "button" at bounding box center [347, 149] width 16 height 16
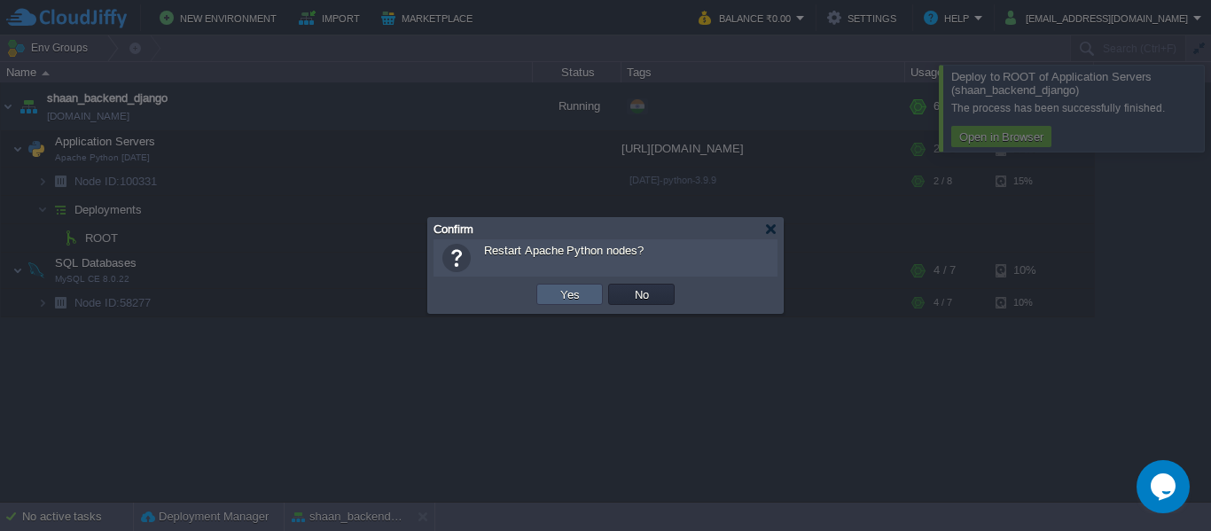
click at [553, 285] on td "Yes" at bounding box center [569, 294] width 66 height 21
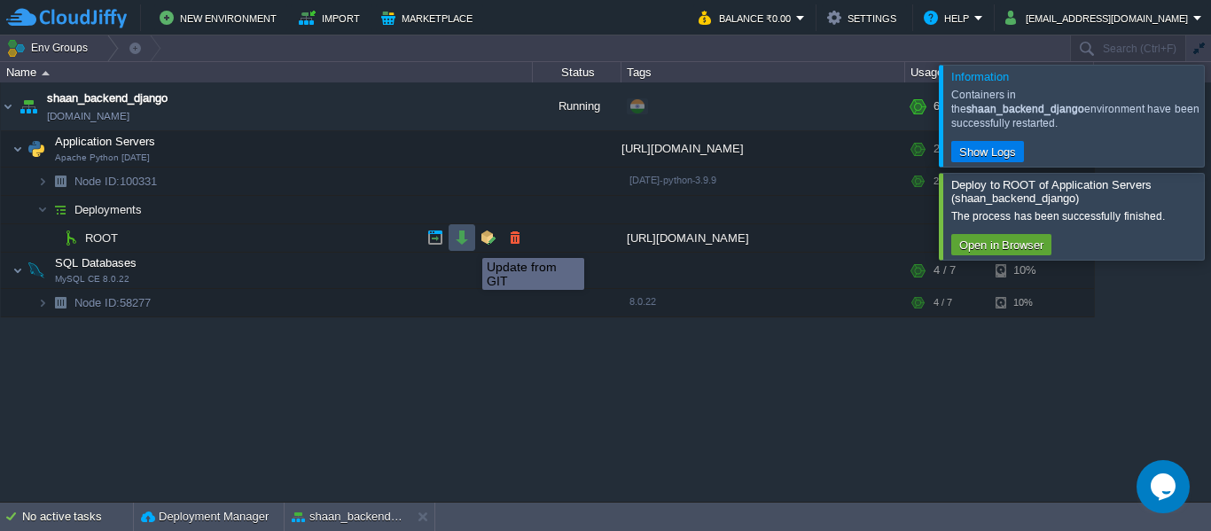
click at [469, 242] on button "button" at bounding box center [462, 238] width 16 height 16
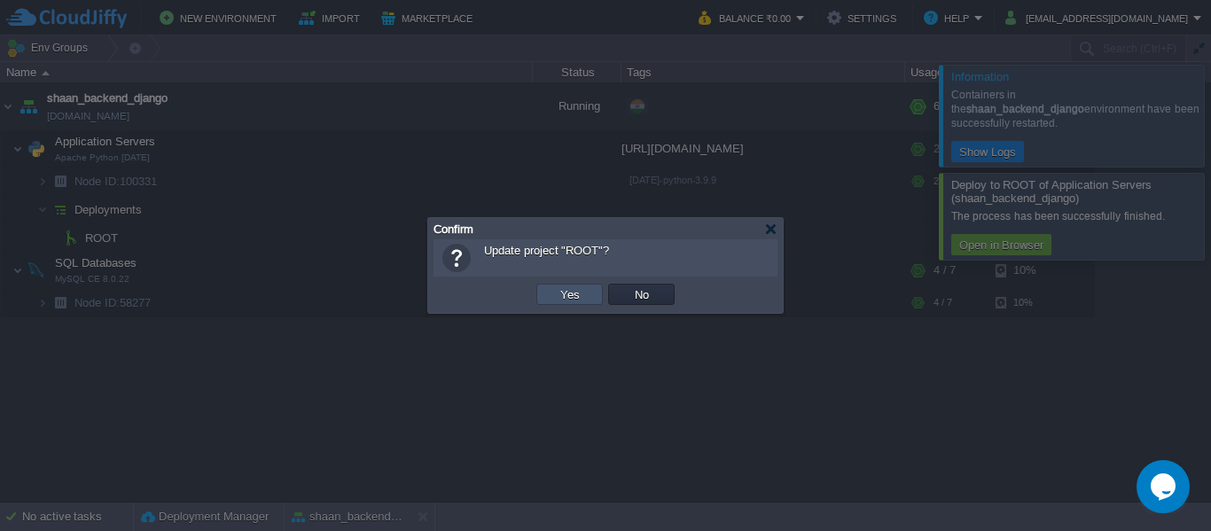
click at [581, 295] on button "Yes" at bounding box center [570, 294] width 30 height 16
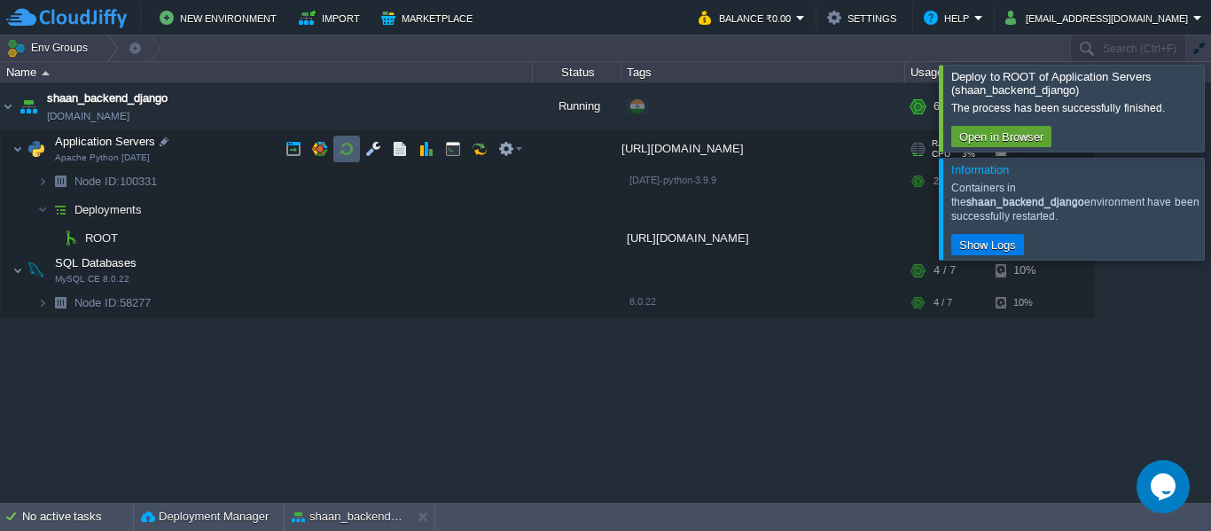
click at [336, 152] on td at bounding box center [346, 149] width 27 height 27
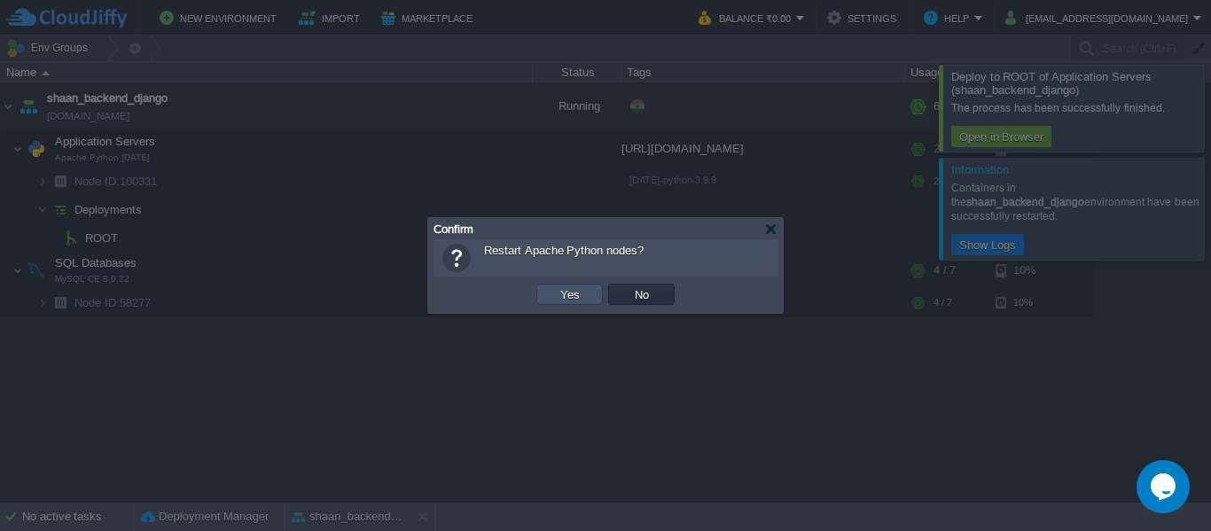
click at [564, 299] on button "Yes" at bounding box center [570, 294] width 30 height 16
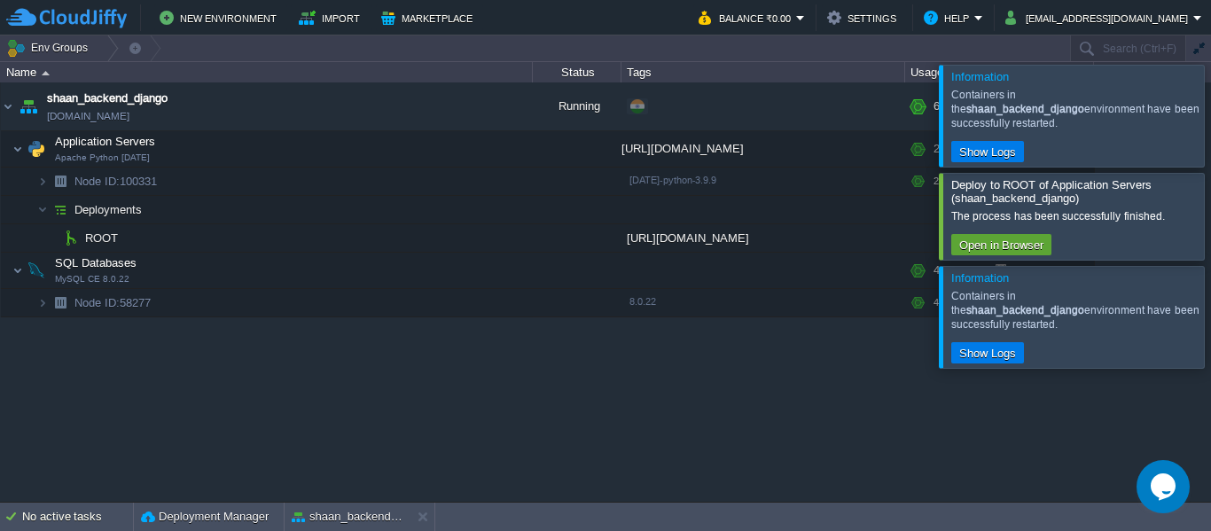
click at [1210, 276] on div at bounding box center [1232, 316] width 0 height 101
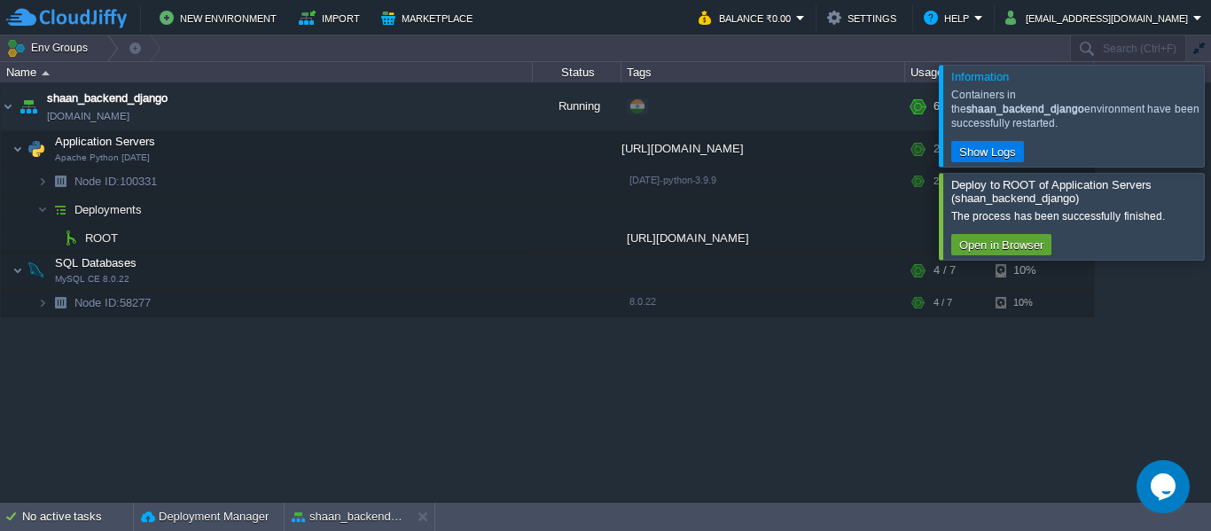
click at [1210, 183] on div at bounding box center [1232, 216] width 0 height 86
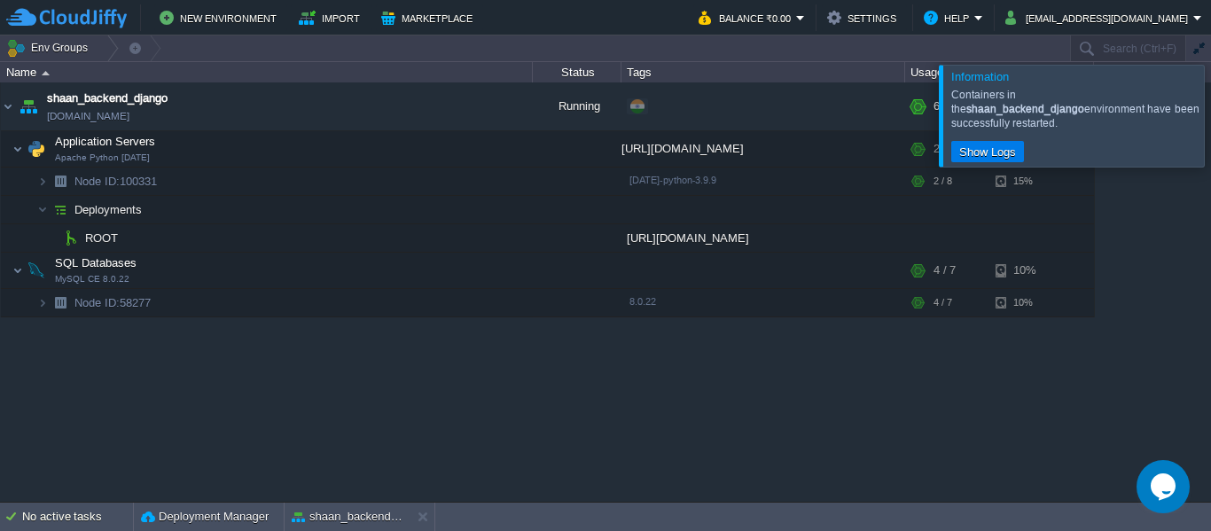
click at [1210, 105] on div at bounding box center [1232, 115] width 0 height 101
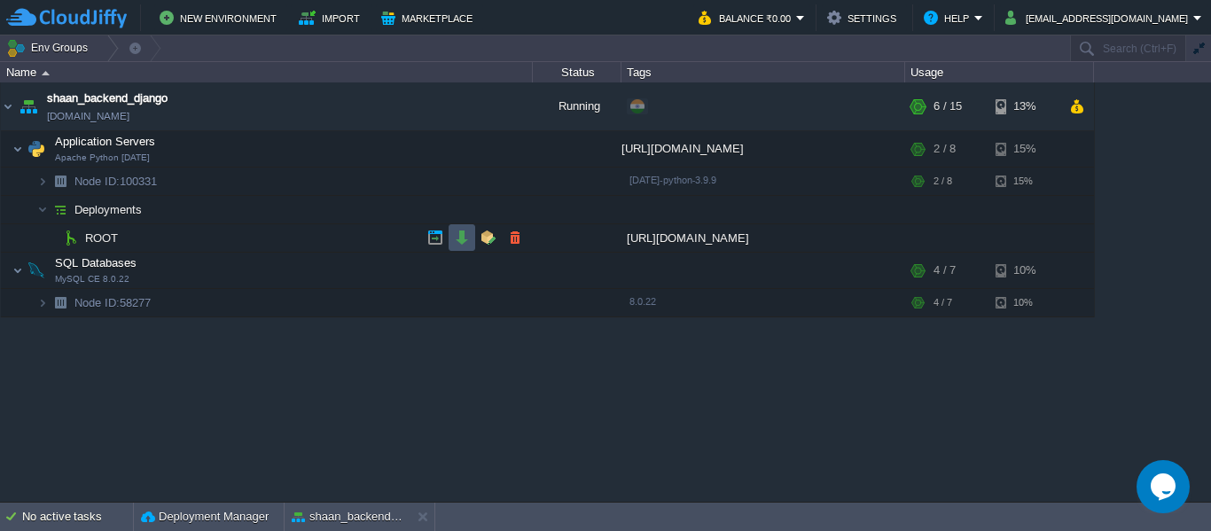
click at [458, 240] on button "button" at bounding box center [462, 238] width 16 height 16
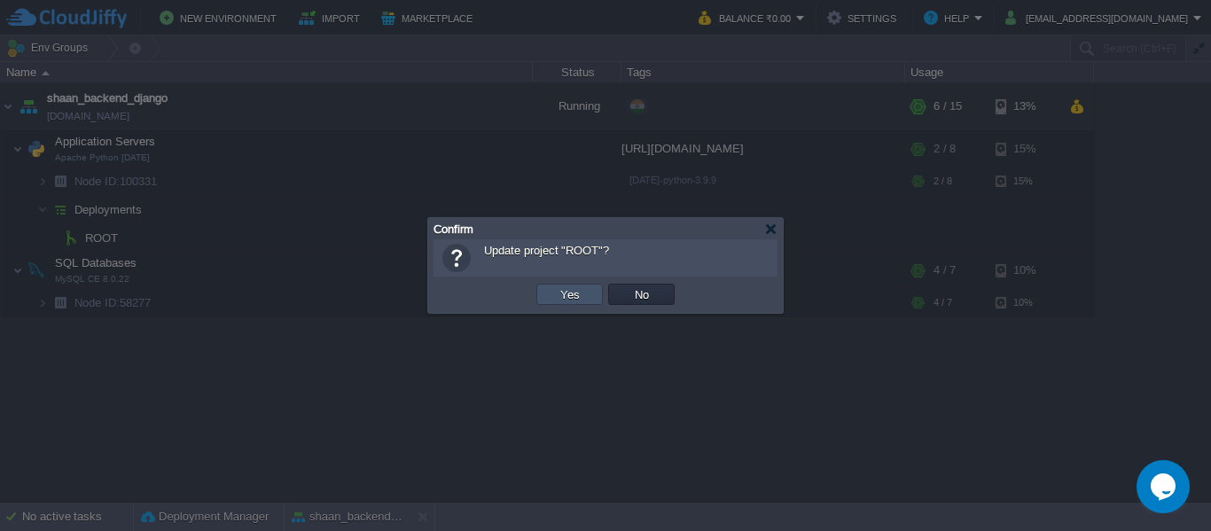
click at [560, 291] on button "Yes" at bounding box center [570, 294] width 30 height 16
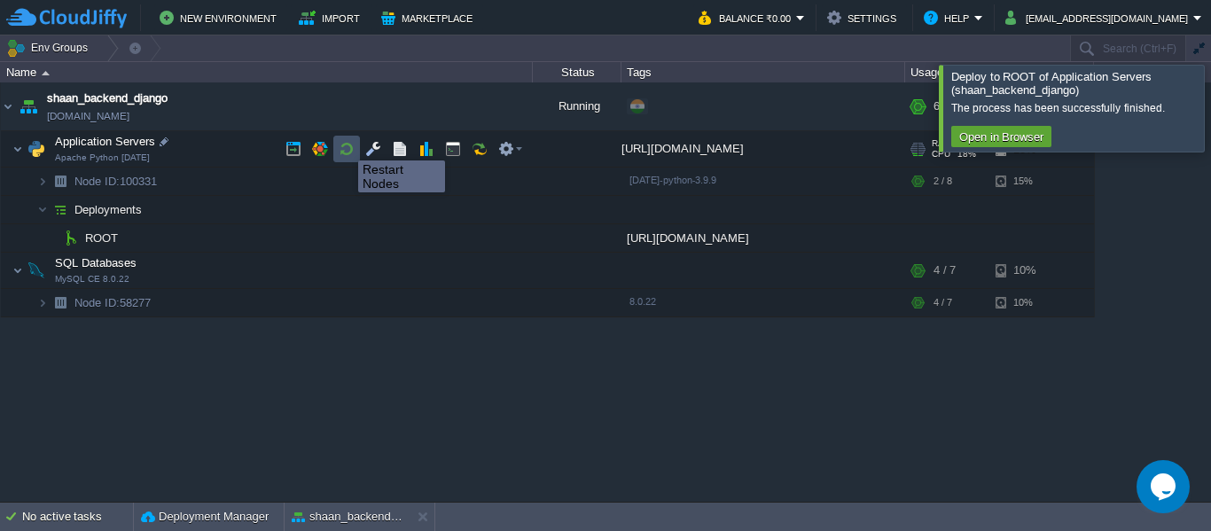
click at [345, 144] on button "button" at bounding box center [347, 149] width 16 height 16
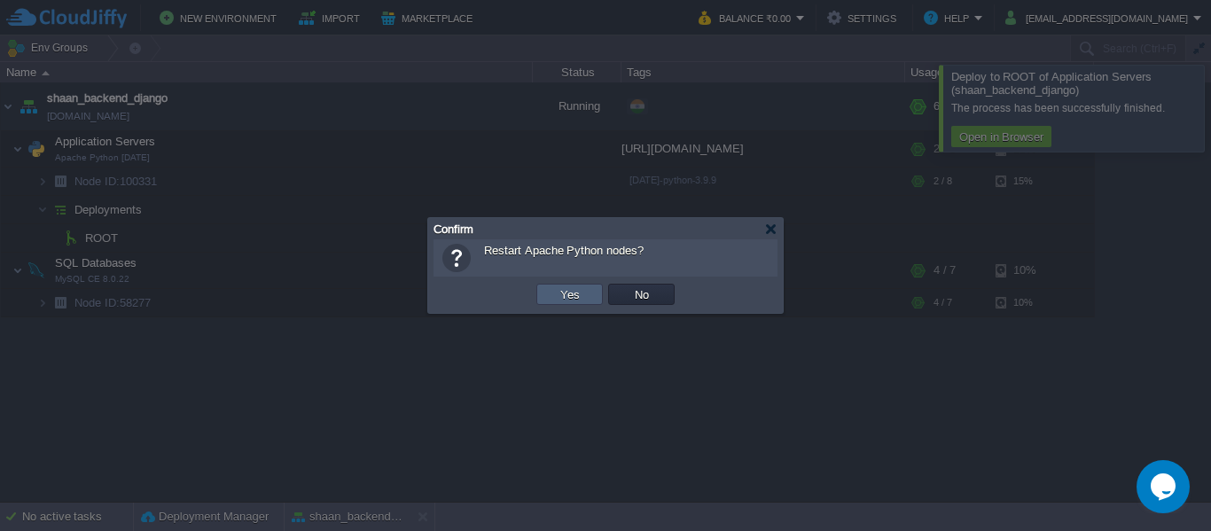
click at [568, 293] on button "Yes" at bounding box center [570, 294] width 30 height 16
